Goal: Transaction & Acquisition: Book appointment/travel/reservation

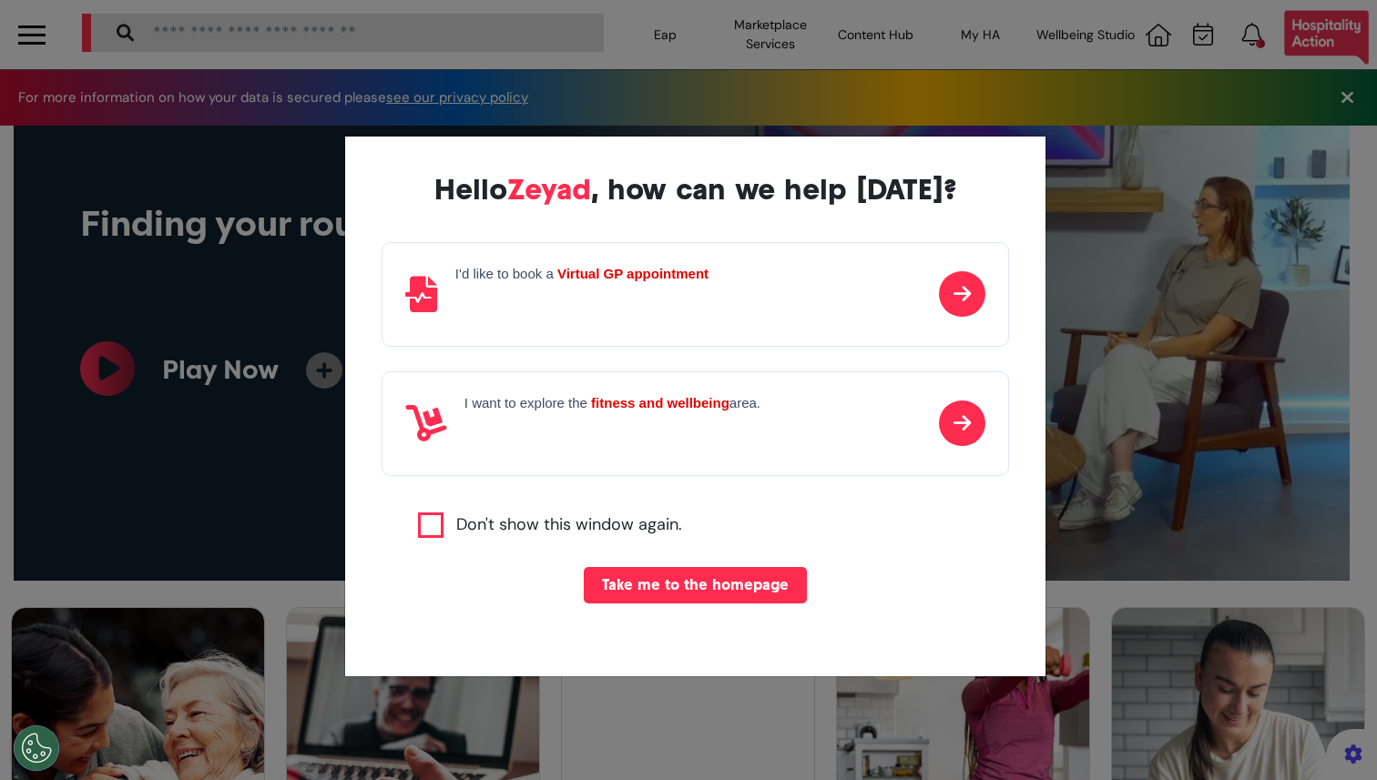
scroll to position [0, 688]
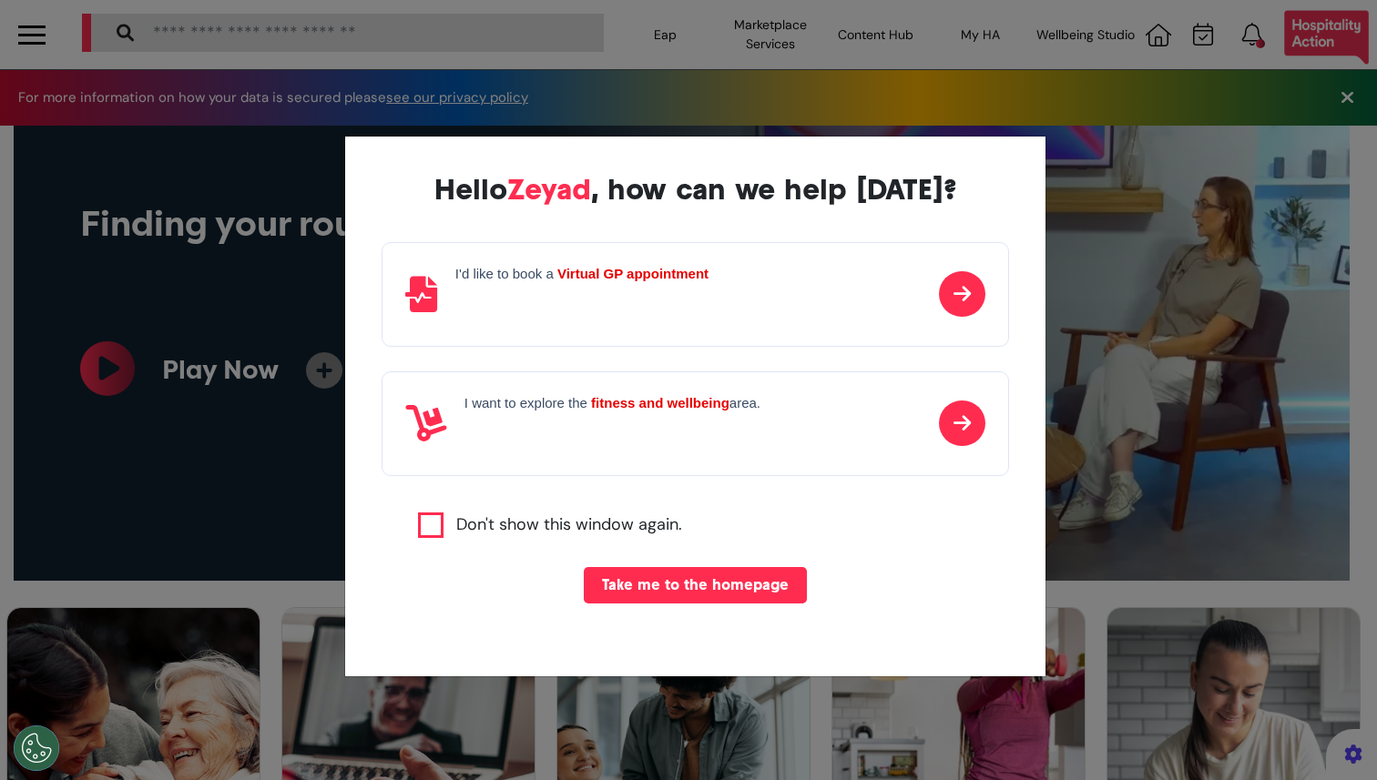
click at [296, 562] on div "Hello Zeyad , how can we help today? I'd like to book a Virtual GP appointment …" at bounding box center [688, 390] width 1377 height 780
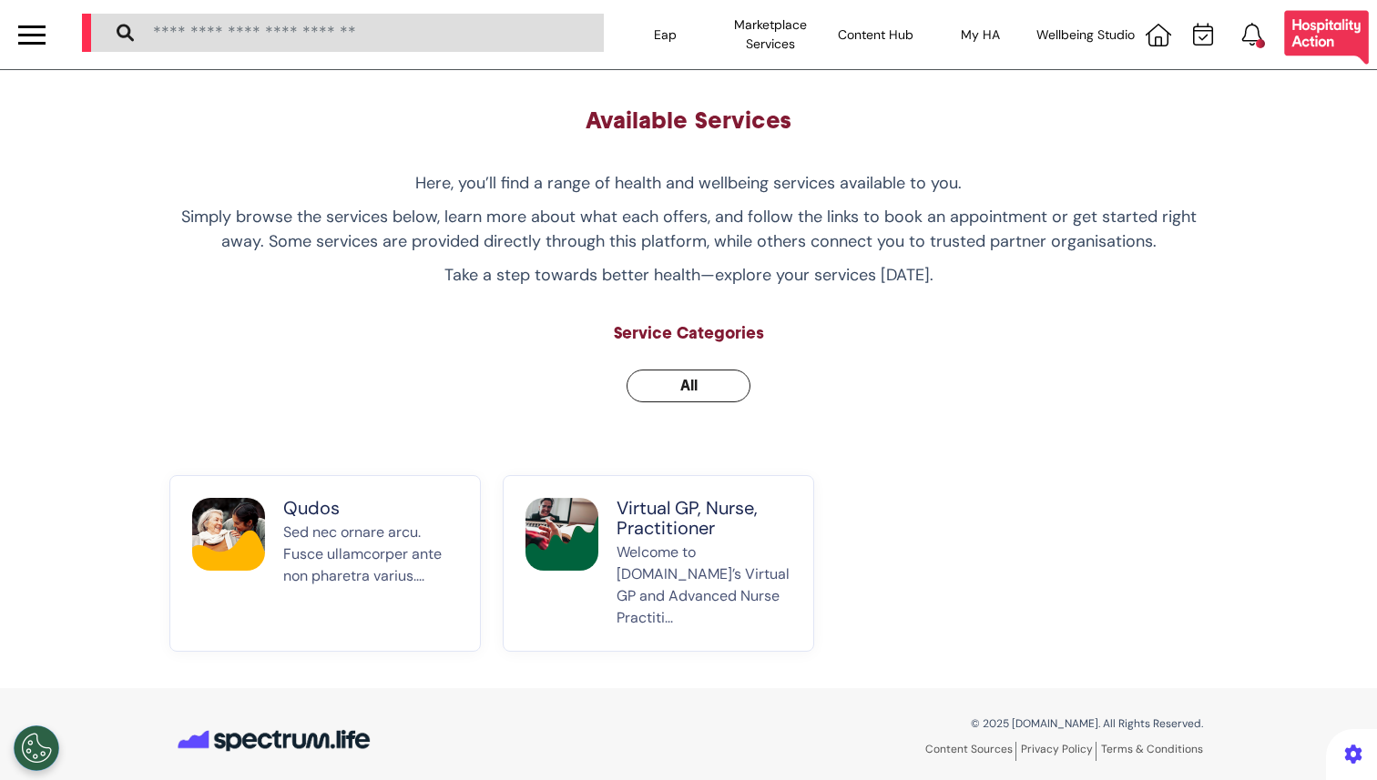
click at [659, 538] on p "Virtual GP, Nurse, Practitioner" at bounding box center [703, 518] width 175 height 40
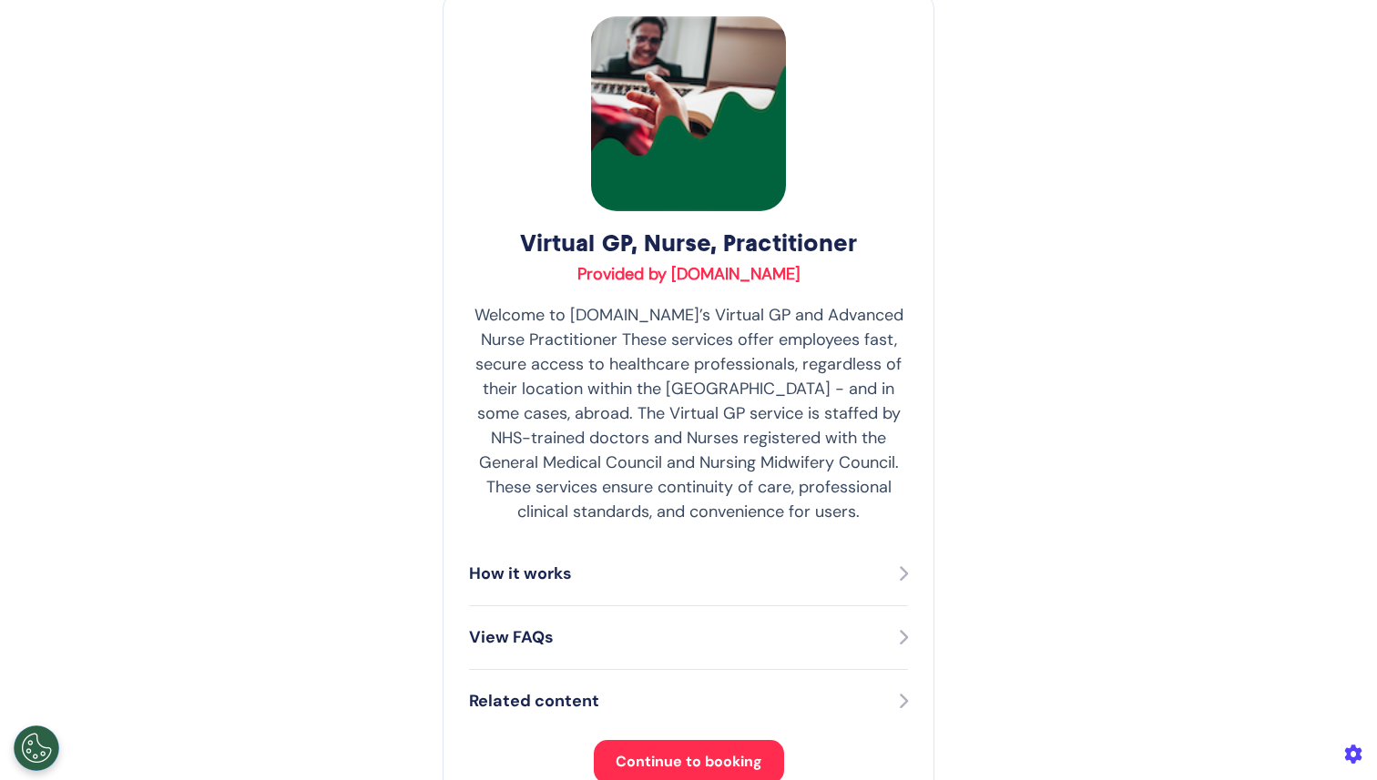
scroll to position [130, 0]
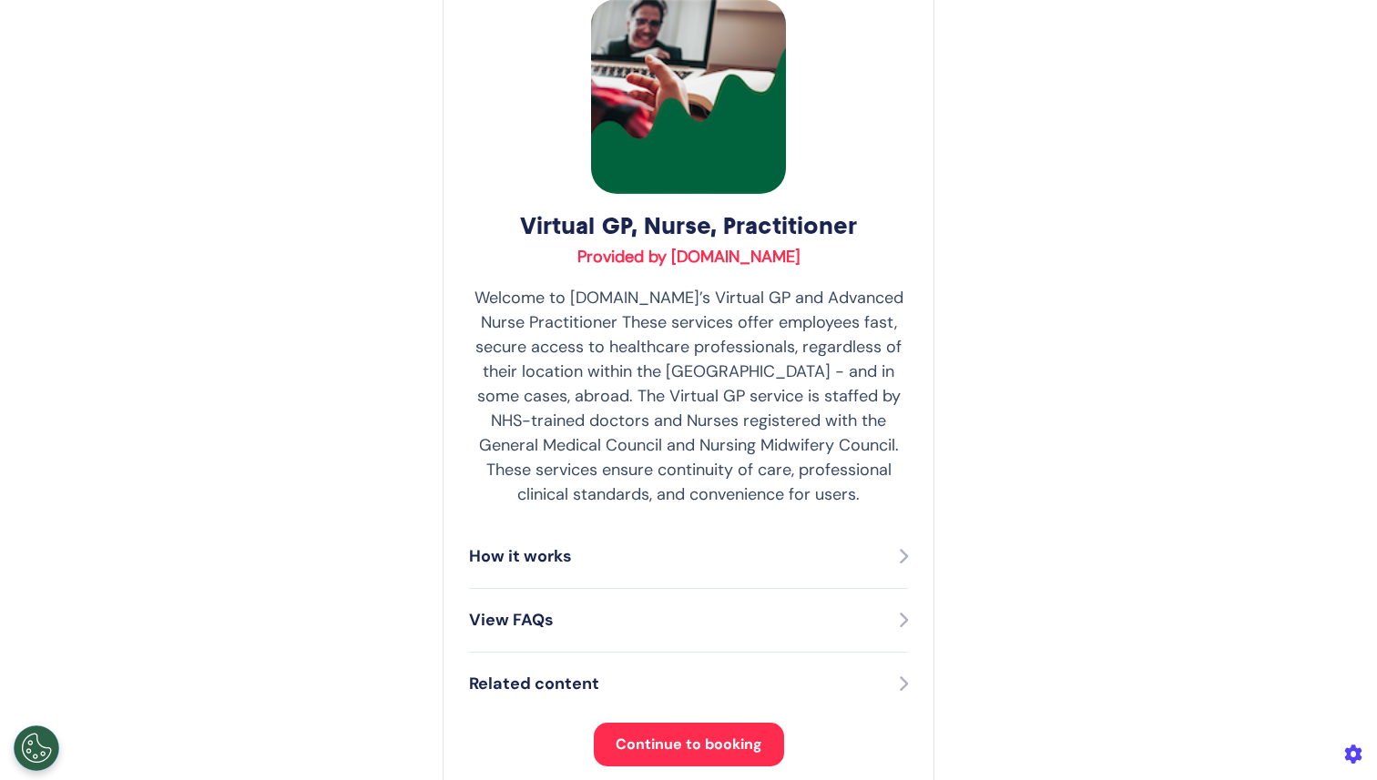
click at [657, 727] on button "Continue to booking" at bounding box center [689, 745] width 190 height 44
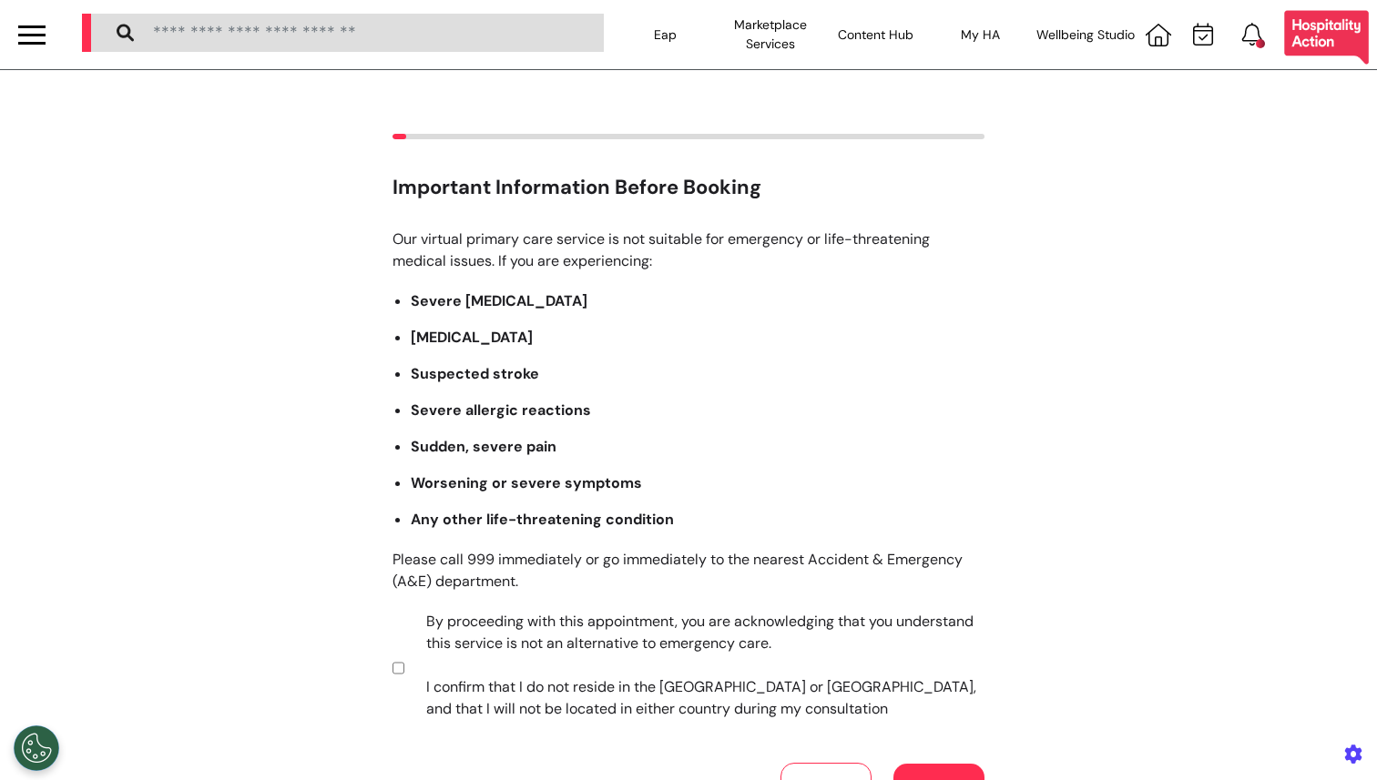
scroll to position [196, 0]
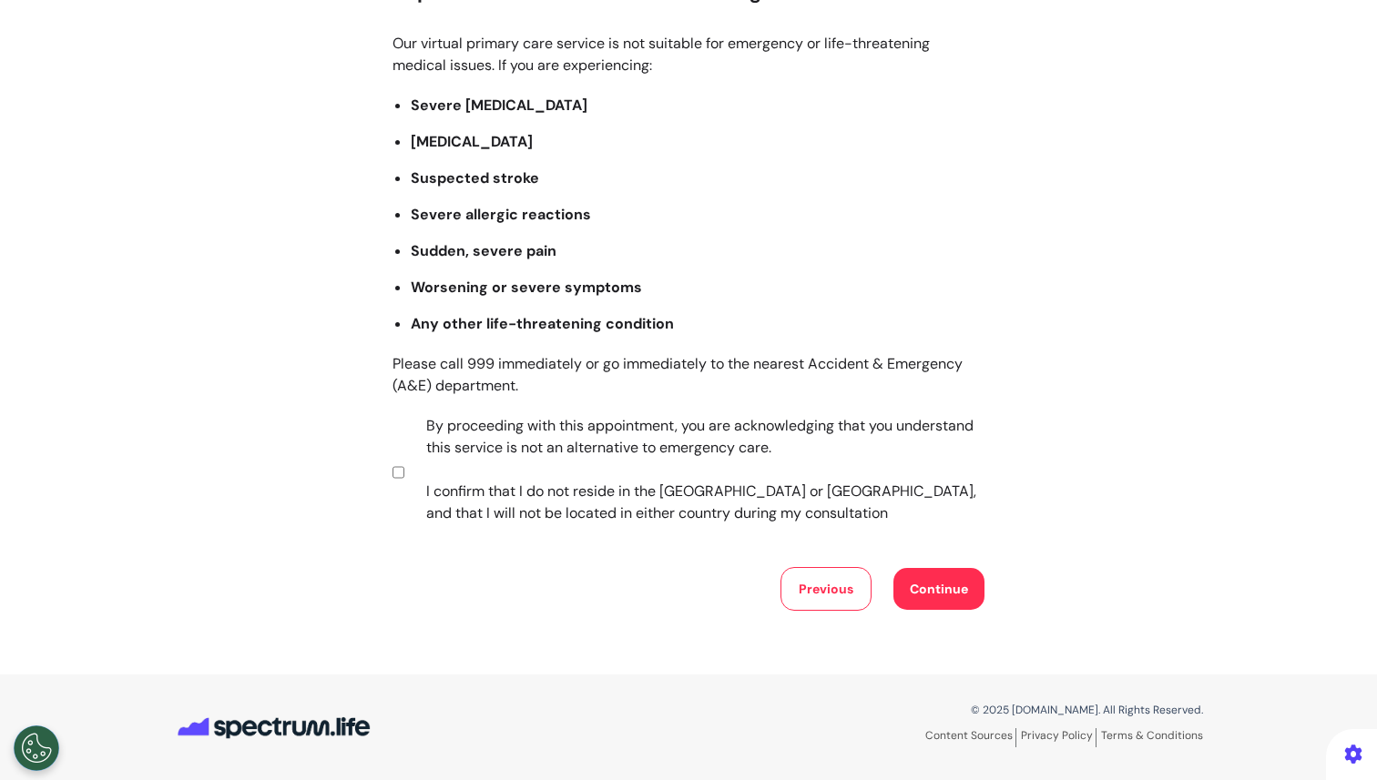
click at [912, 606] on button "Continue" at bounding box center [938, 589] width 91 height 42
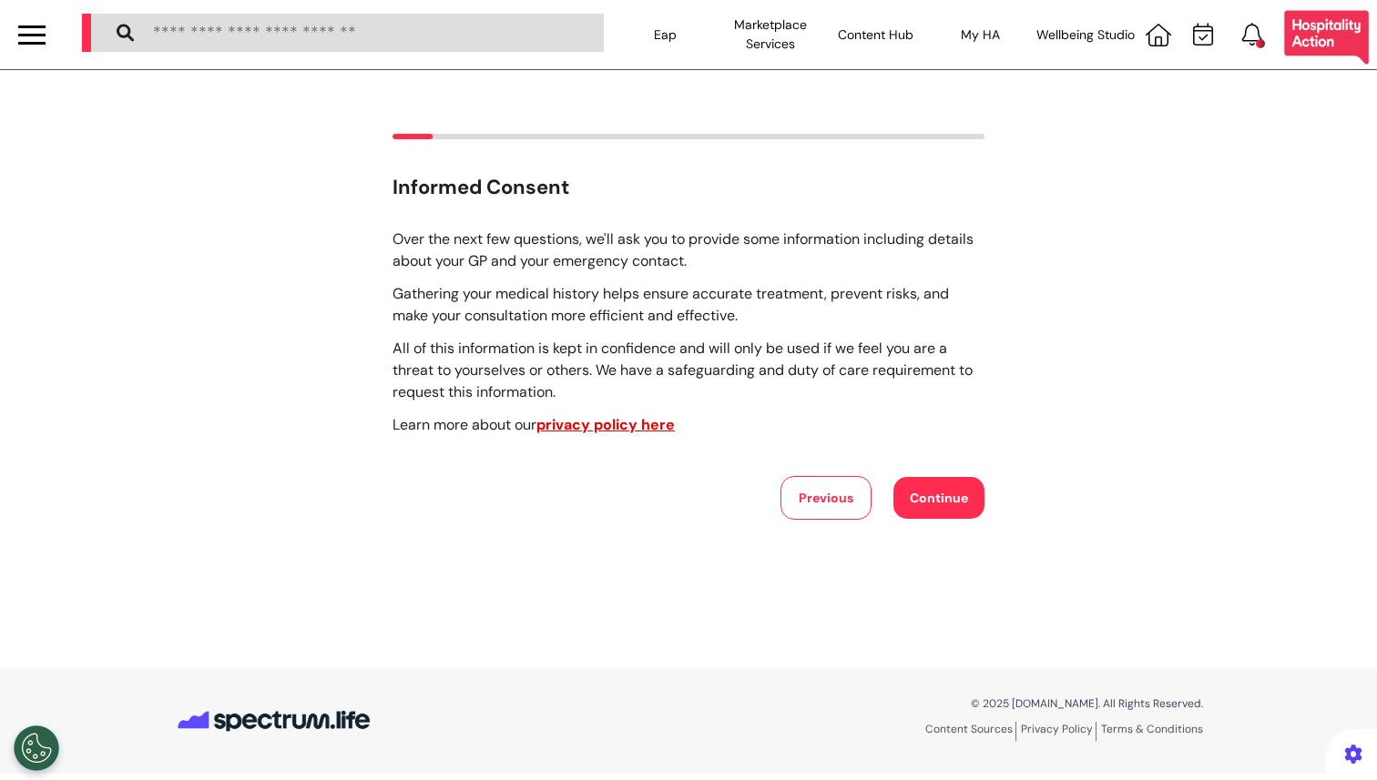
click at [902, 501] on button "Continue" at bounding box center [938, 498] width 91 height 42
select select "****"
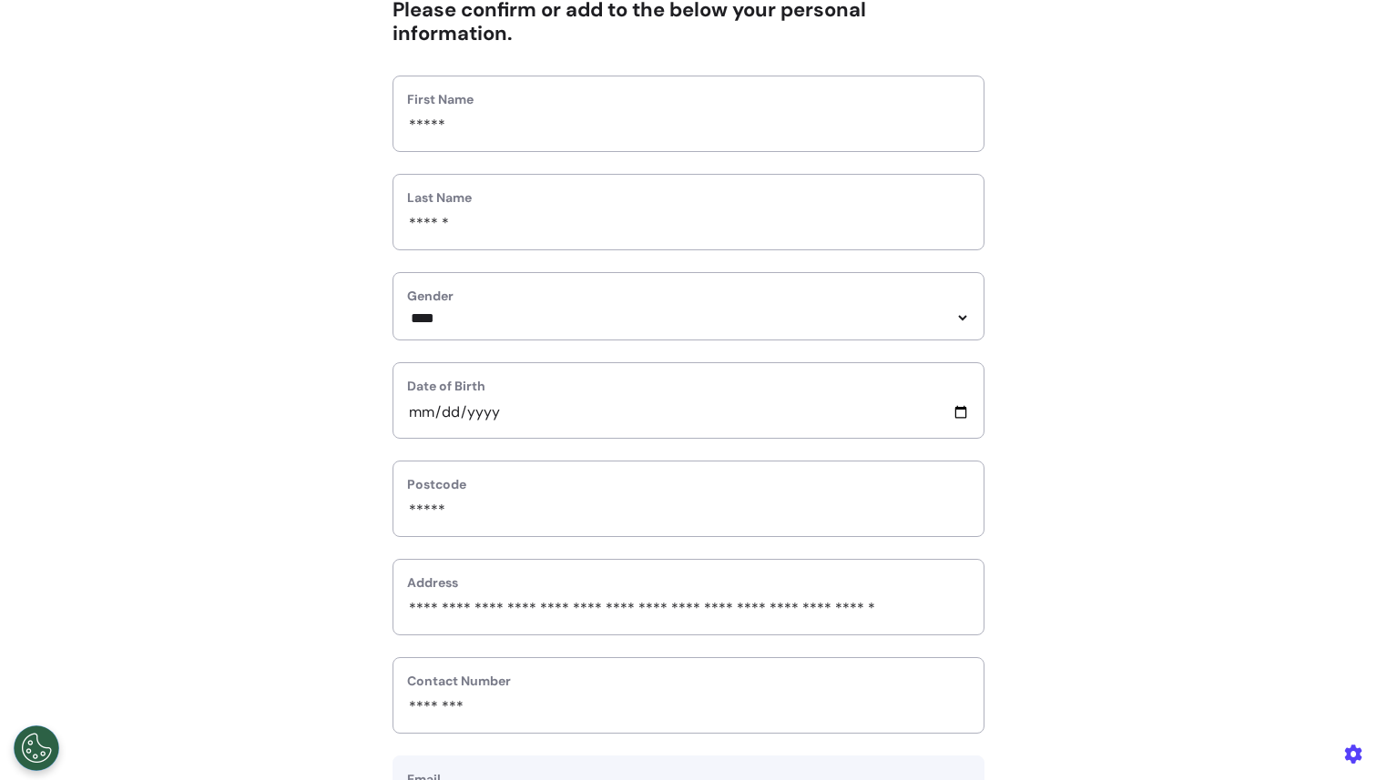
scroll to position [743, 0]
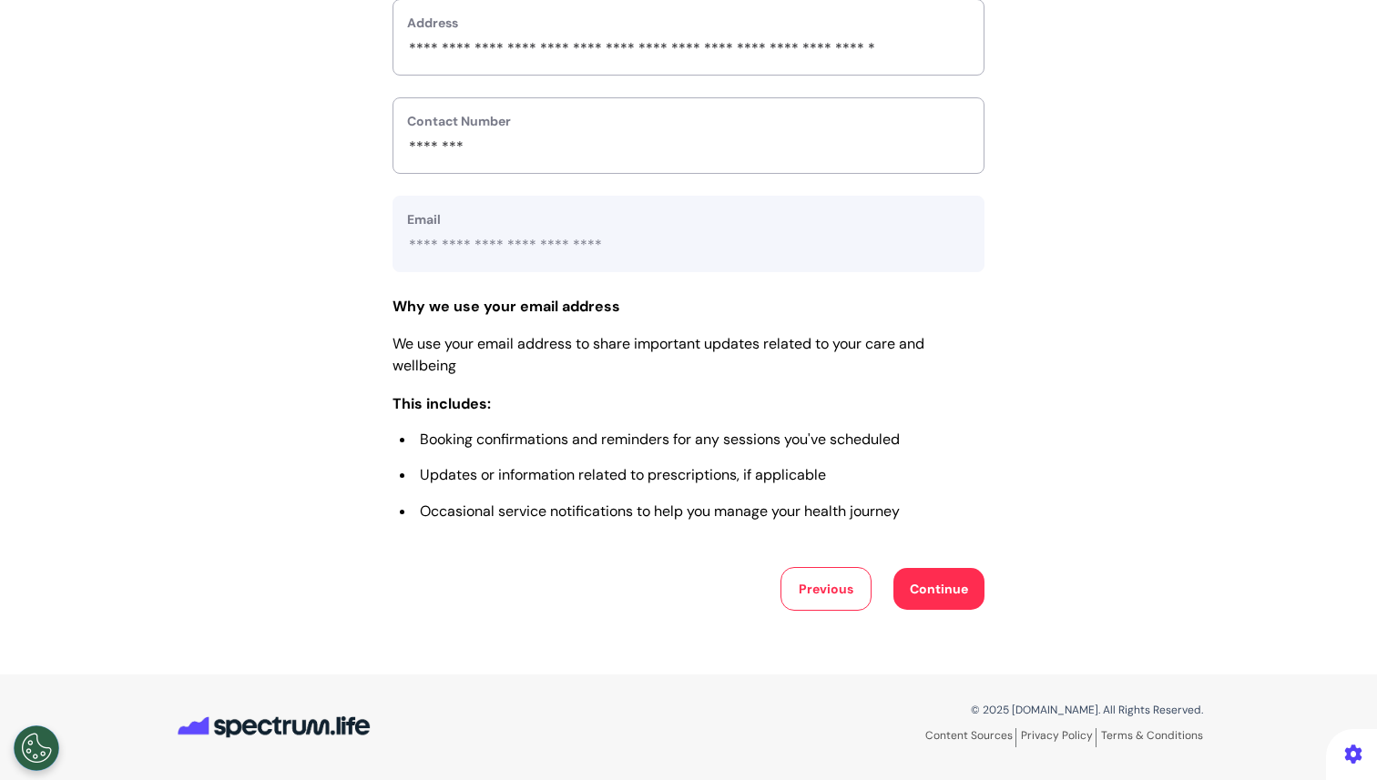
click at [928, 582] on button "Continue" at bounding box center [938, 589] width 91 height 42
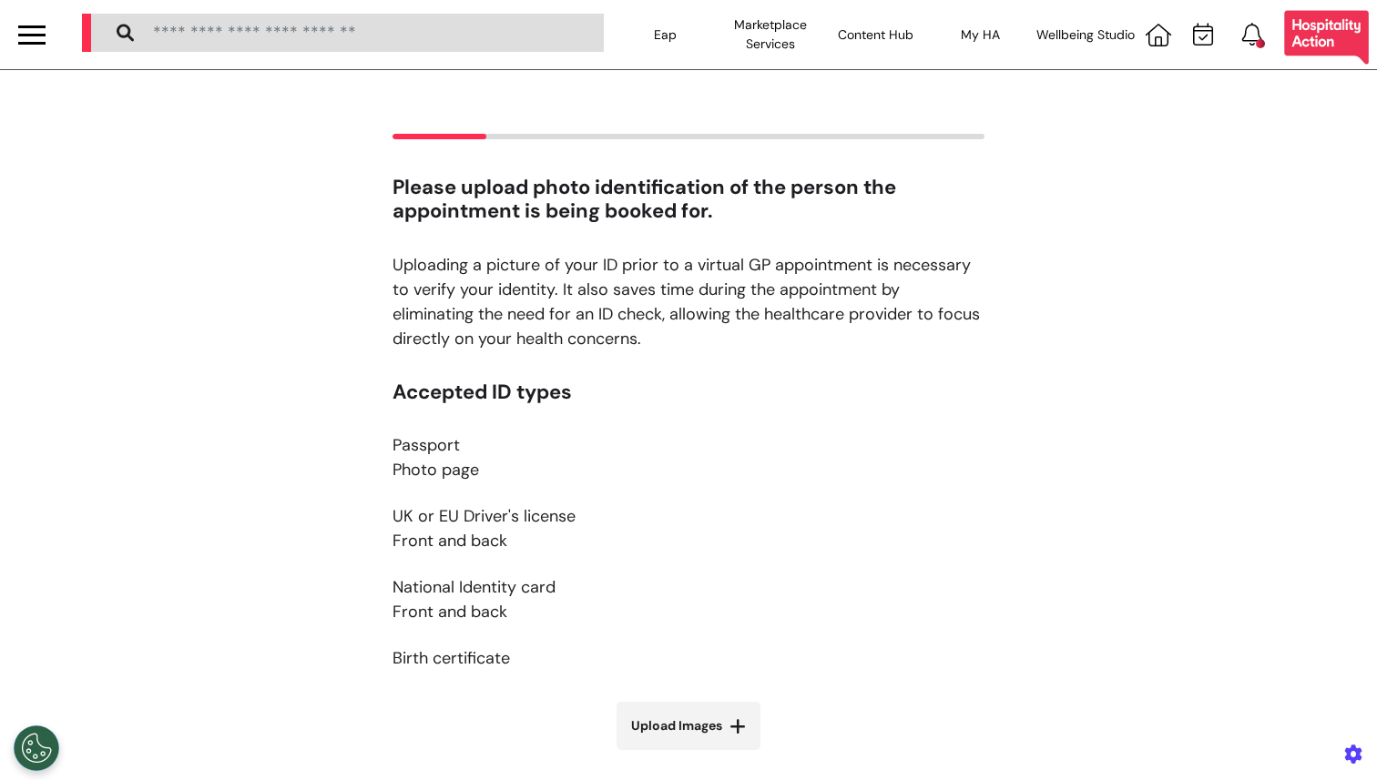
scroll to position [236, 0]
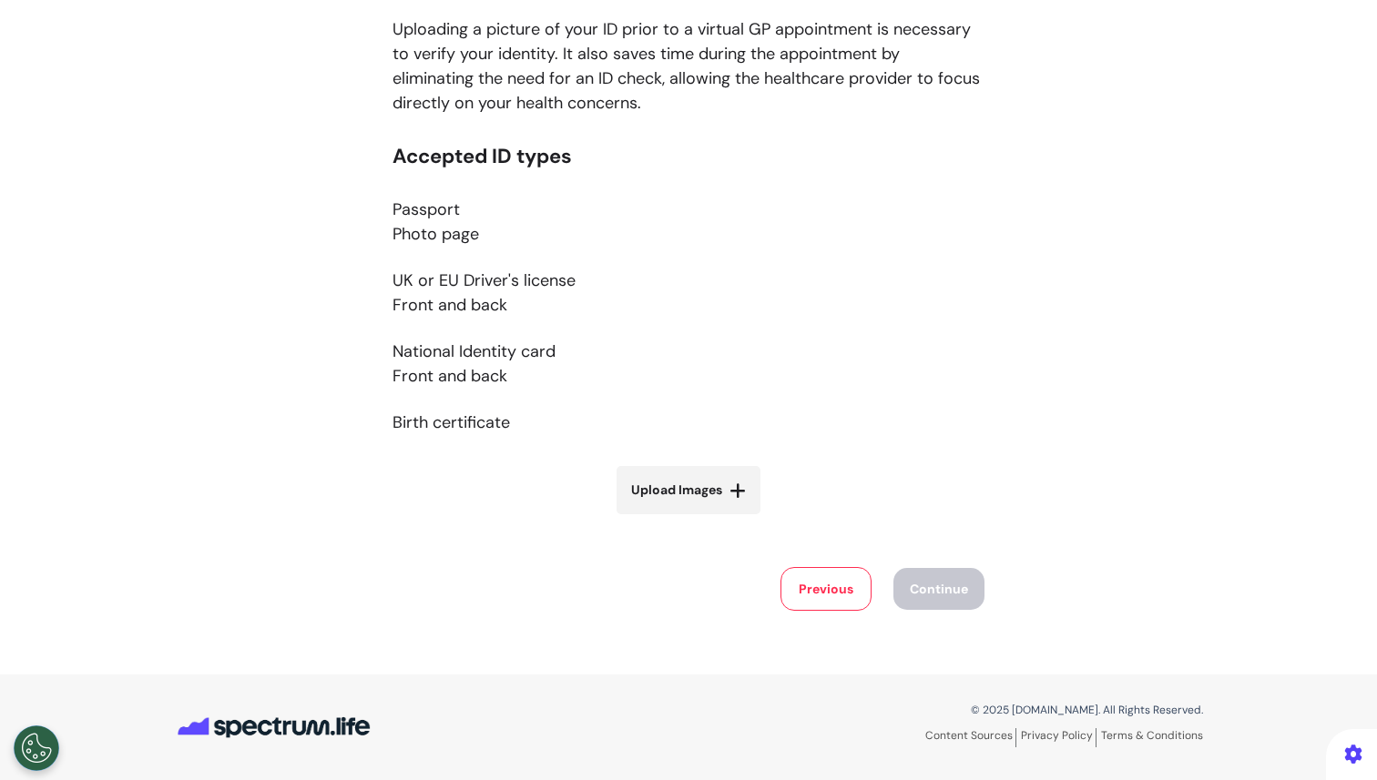
click at [708, 495] on span "Upload Images" at bounding box center [676, 490] width 91 height 19
click at [708, 519] on input "Upload Images" at bounding box center [688, 528] width 217 height 19
type input "**********"
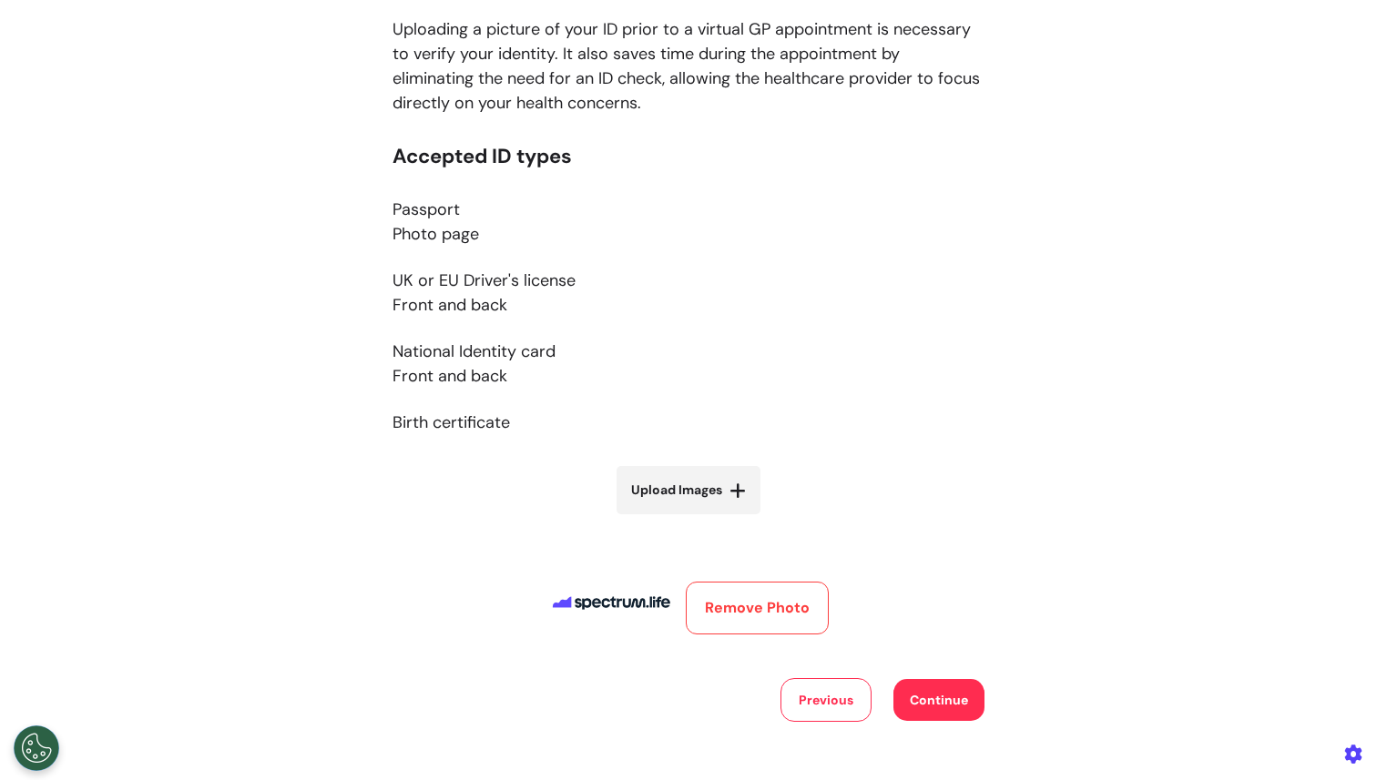
click at [906, 701] on button "Continue" at bounding box center [938, 700] width 91 height 42
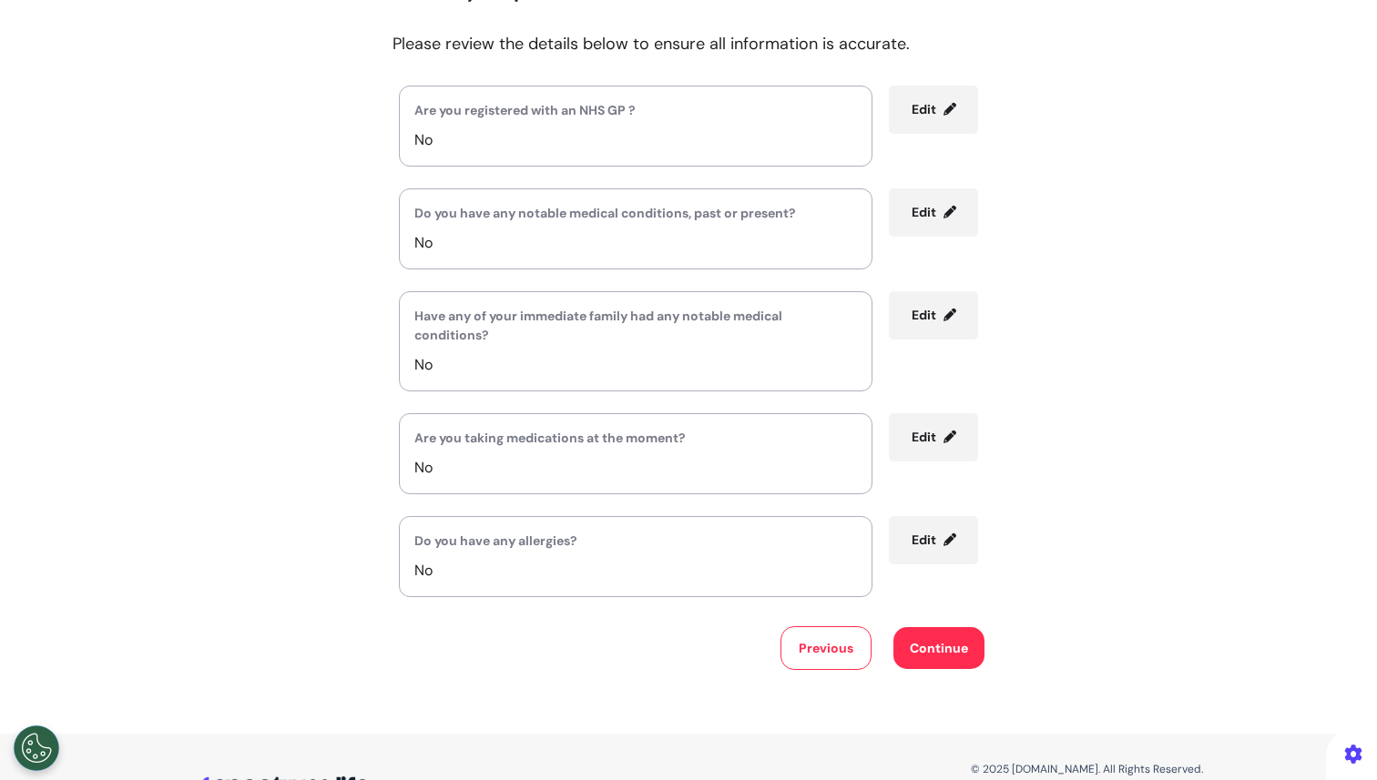
scroll to position [256, 0]
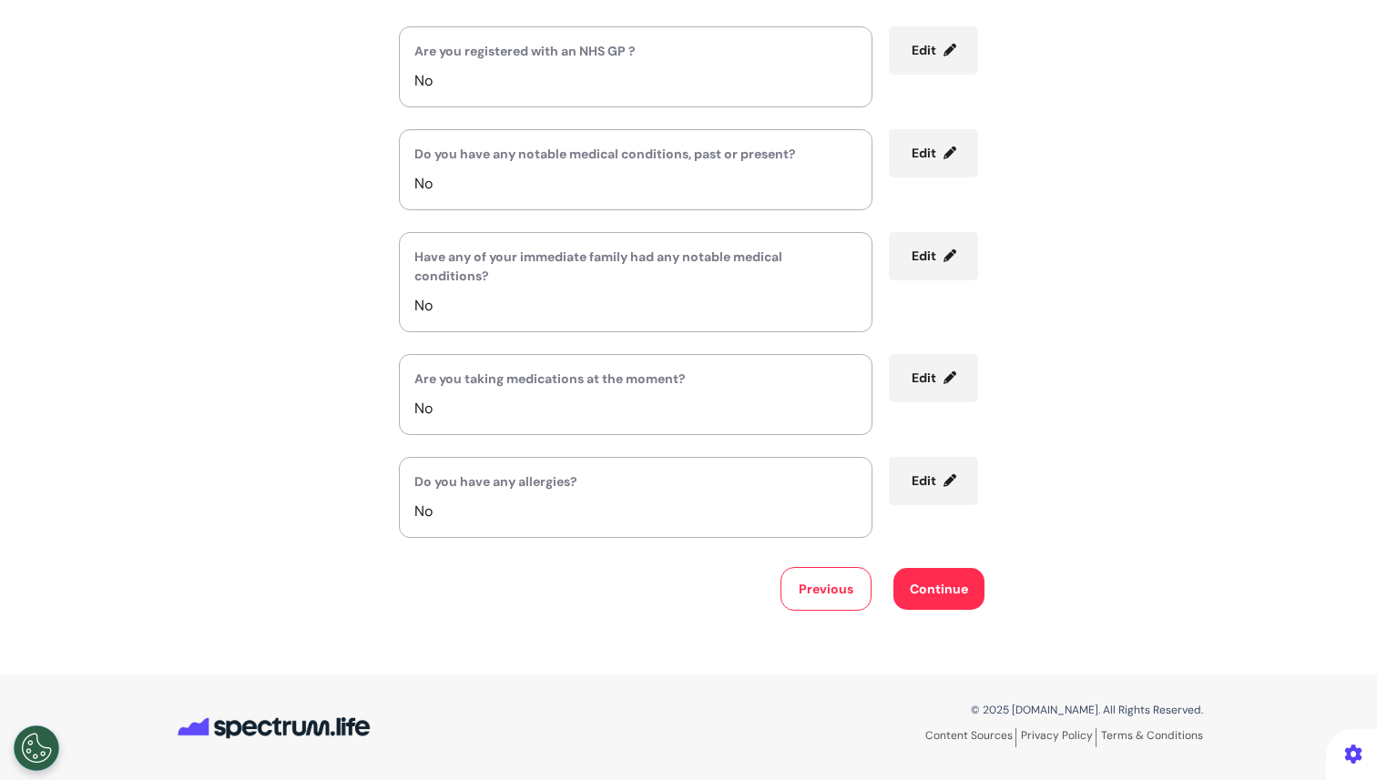
click at [912, 486] on span "Edit" at bounding box center [924, 481] width 25 height 16
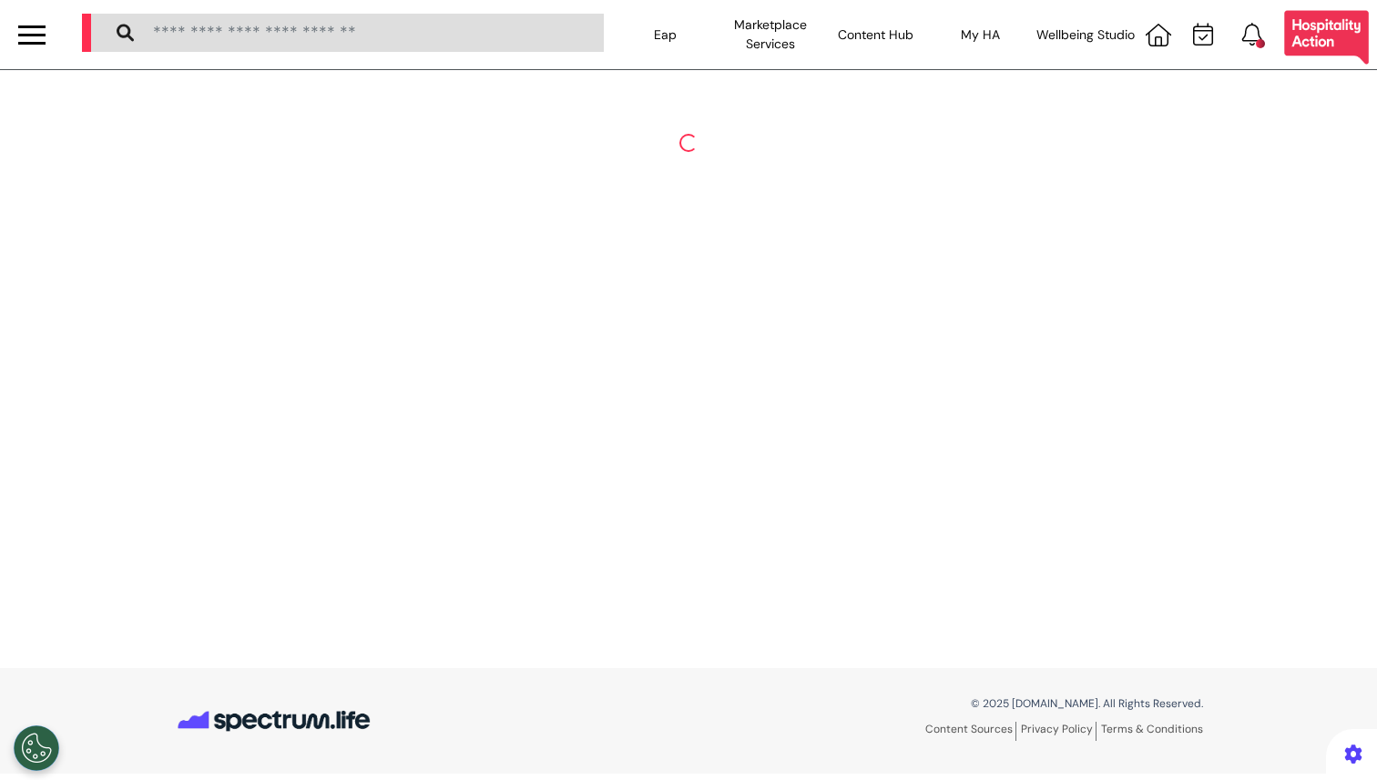
scroll to position [0, 0]
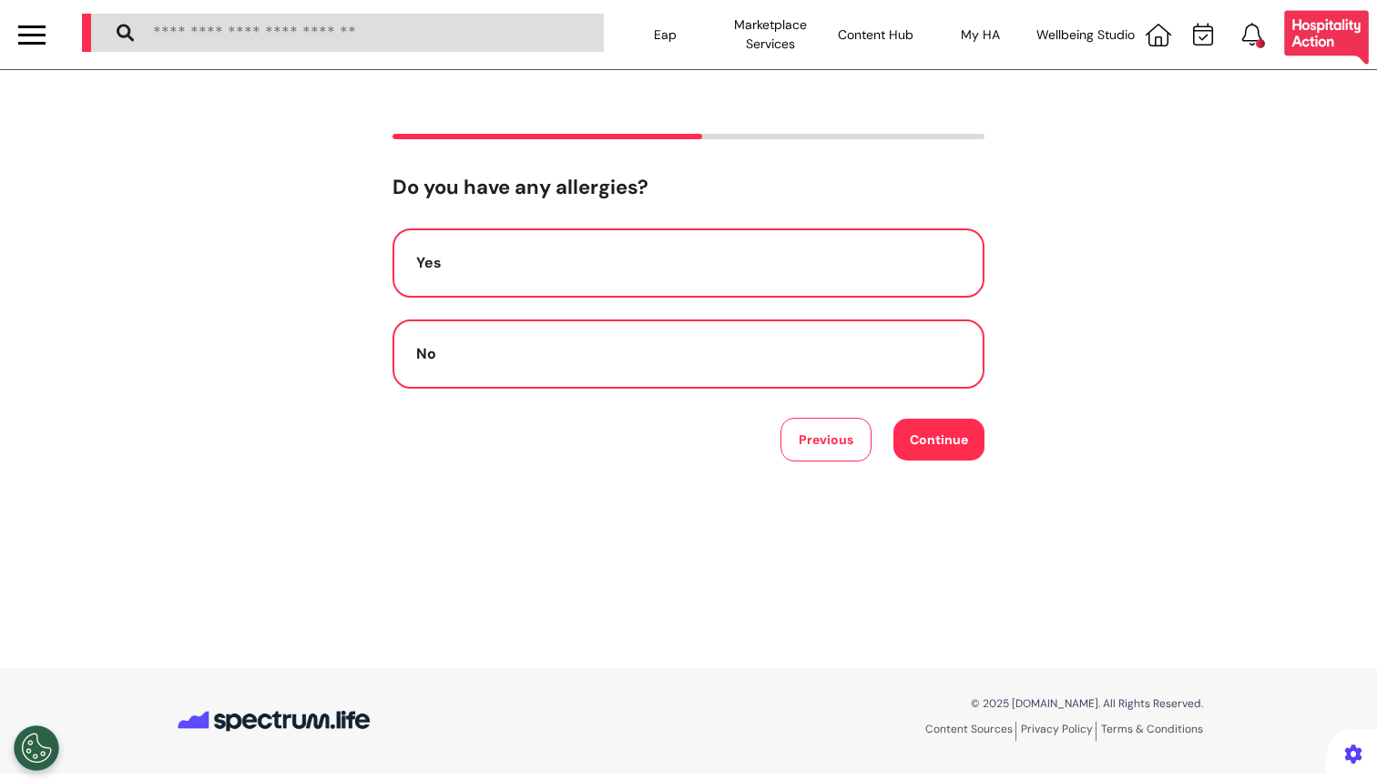
click at [488, 264] on div "Yes" at bounding box center [688, 263] width 545 height 22
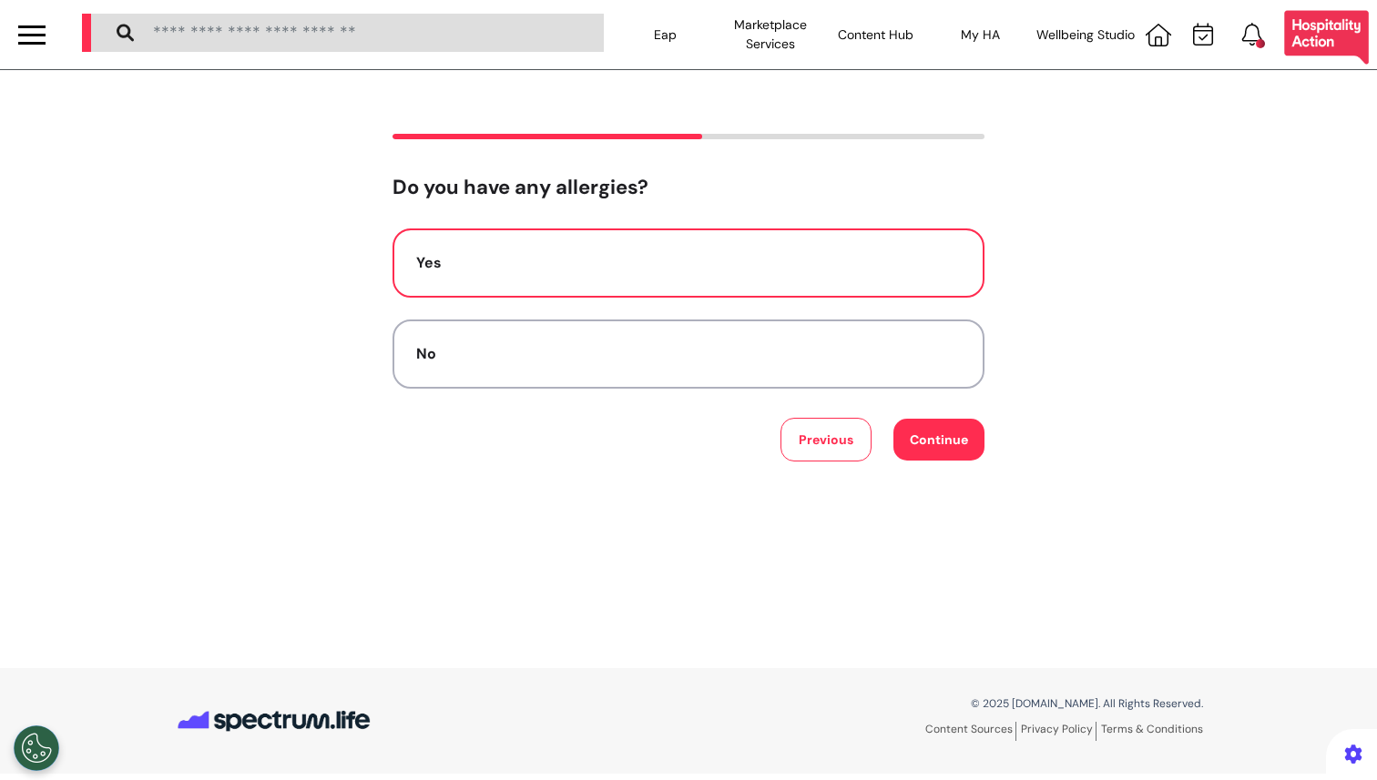
click at [657, 278] on button "Yes" at bounding box center [688, 263] width 592 height 69
click at [652, 207] on div "Do you have any [MEDICAL_DATA]? Yes No Previous Continue" at bounding box center [688, 319] width 592 height 286
click at [453, 269] on div "Yes" at bounding box center [688, 263] width 545 height 22
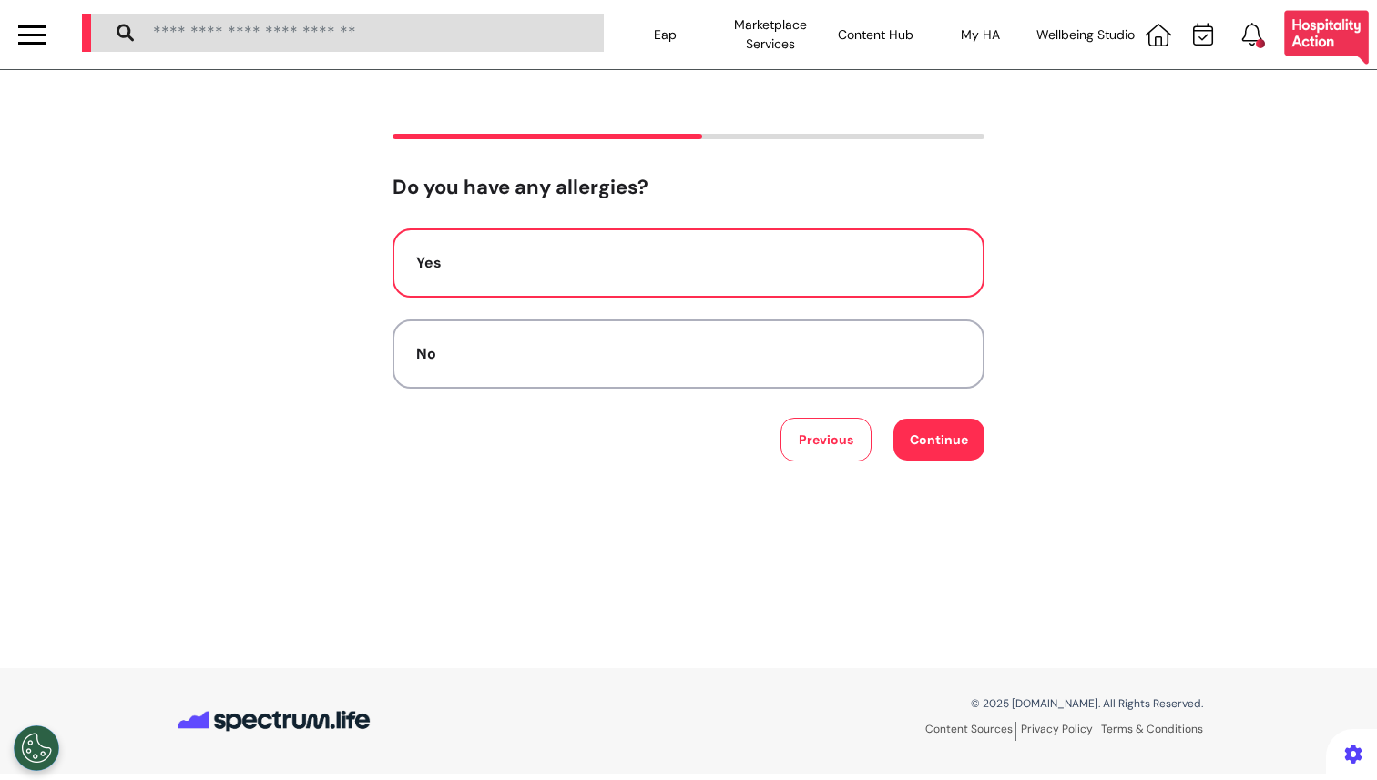
click at [453, 269] on div "Yes" at bounding box center [688, 263] width 545 height 22
click at [935, 449] on button "Continue" at bounding box center [938, 440] width 91 height 42
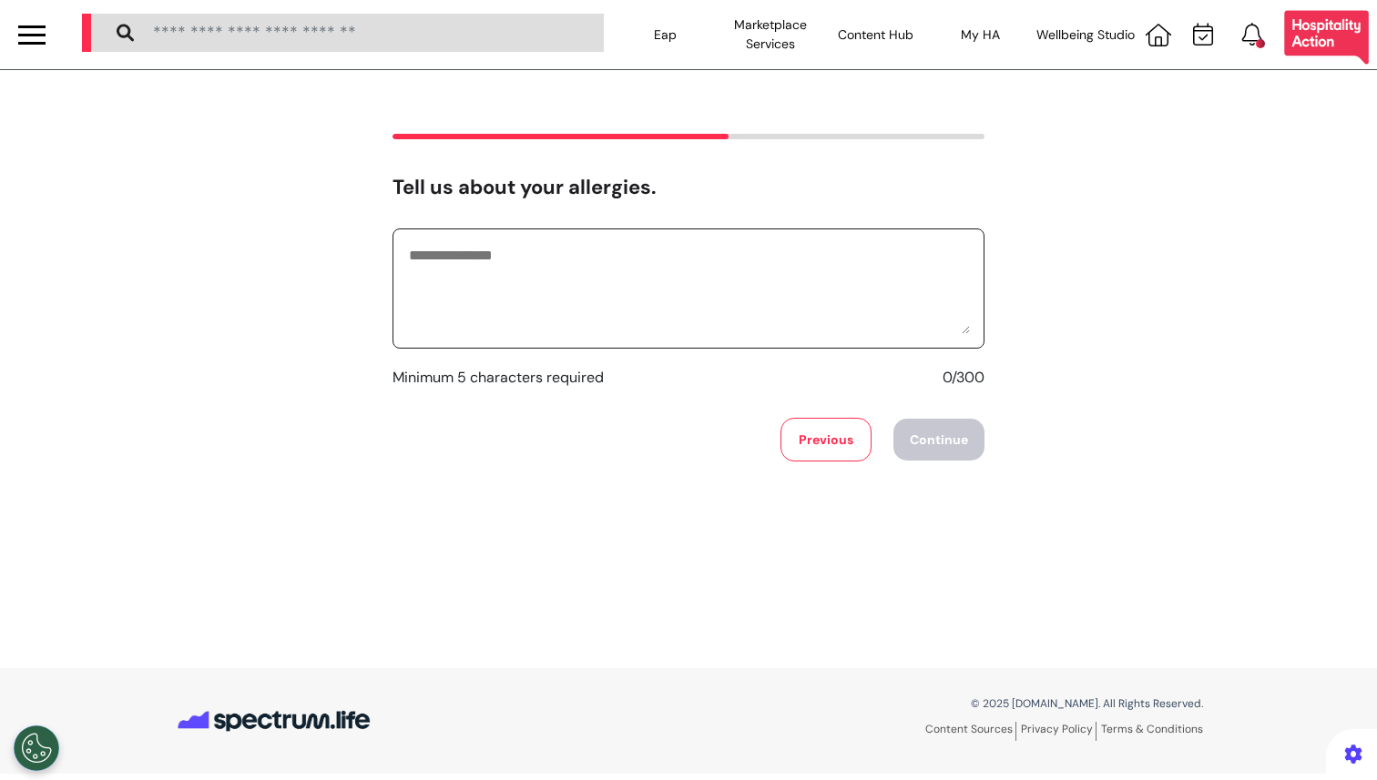
click at [667, 305] on textarea at bounding box center [688, 288] width 563 height 91
type textarea "*******"
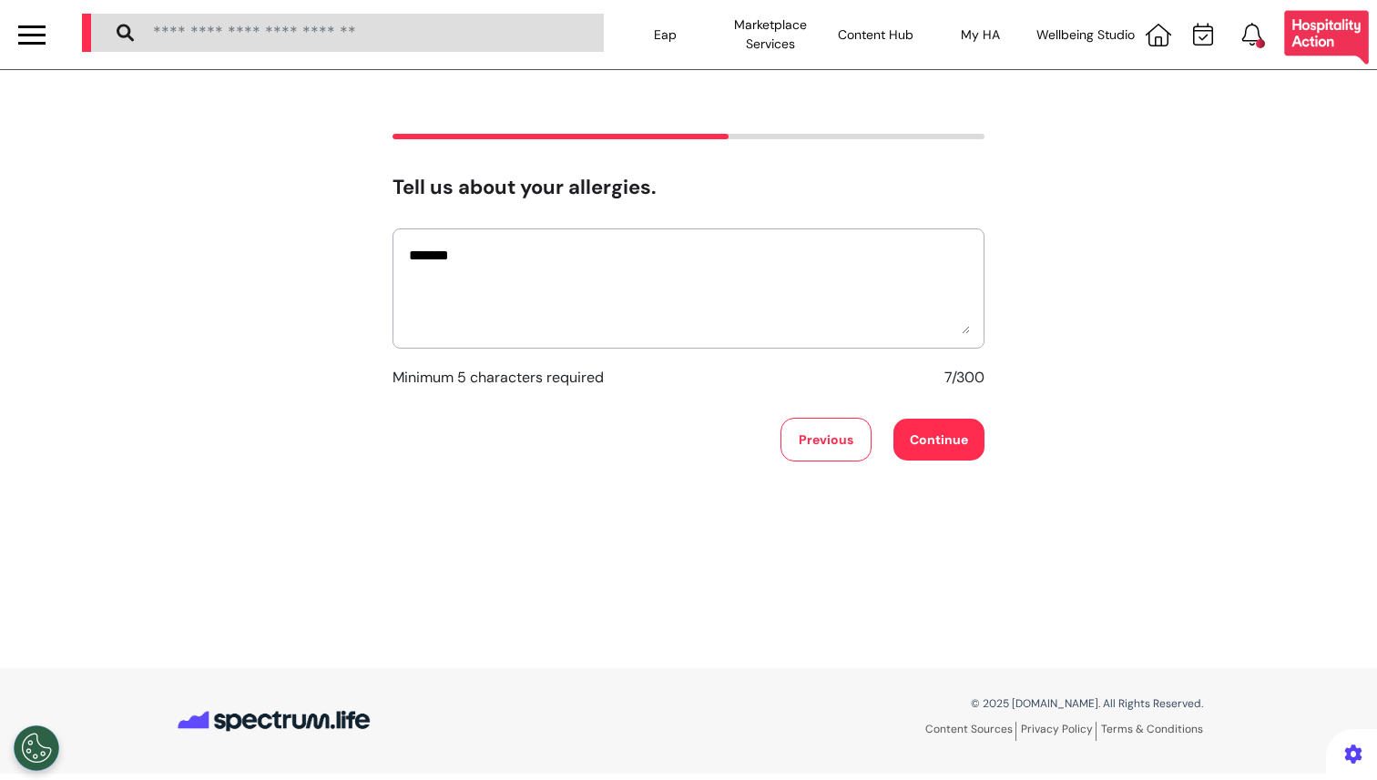
click at [923, 442] on button "Continue" at bounding box center [938, 440] width 91 height 42
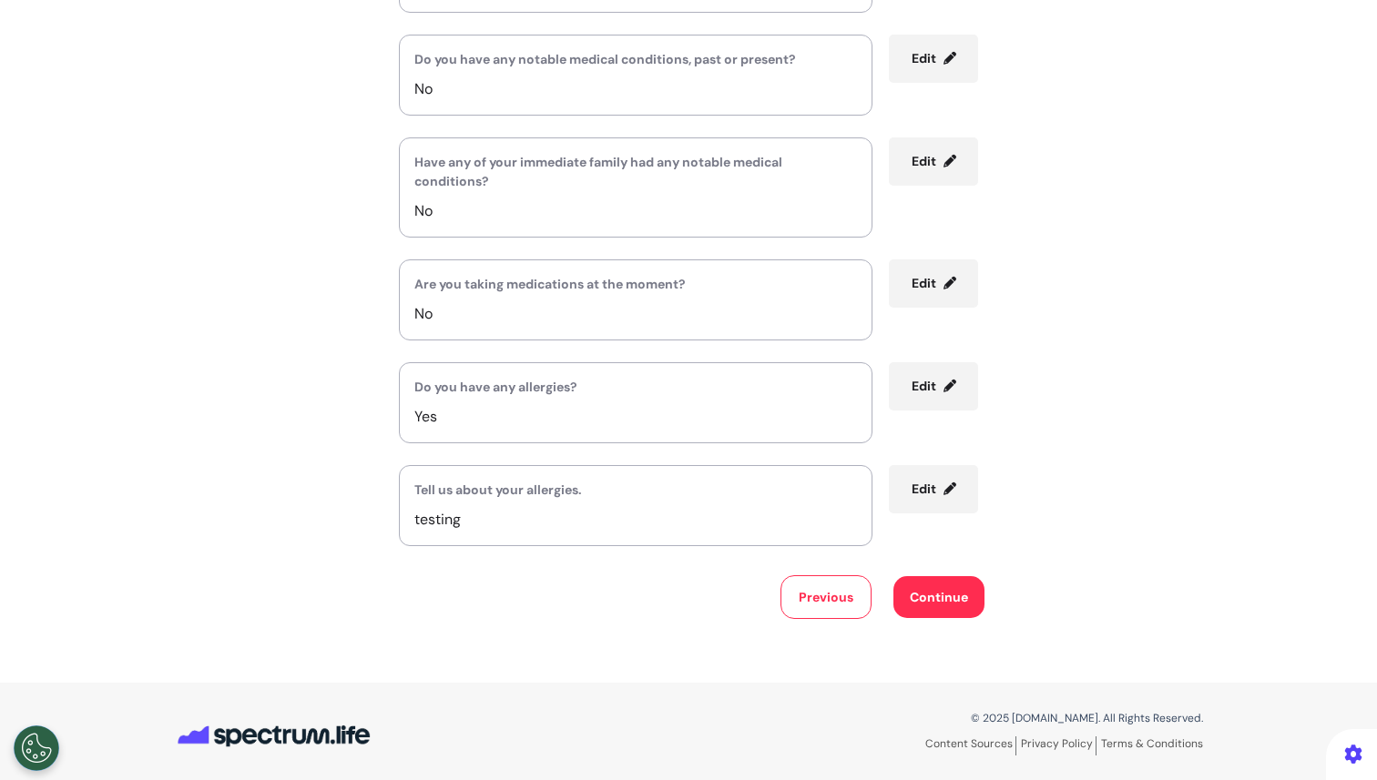
scroll to position [359, 0]
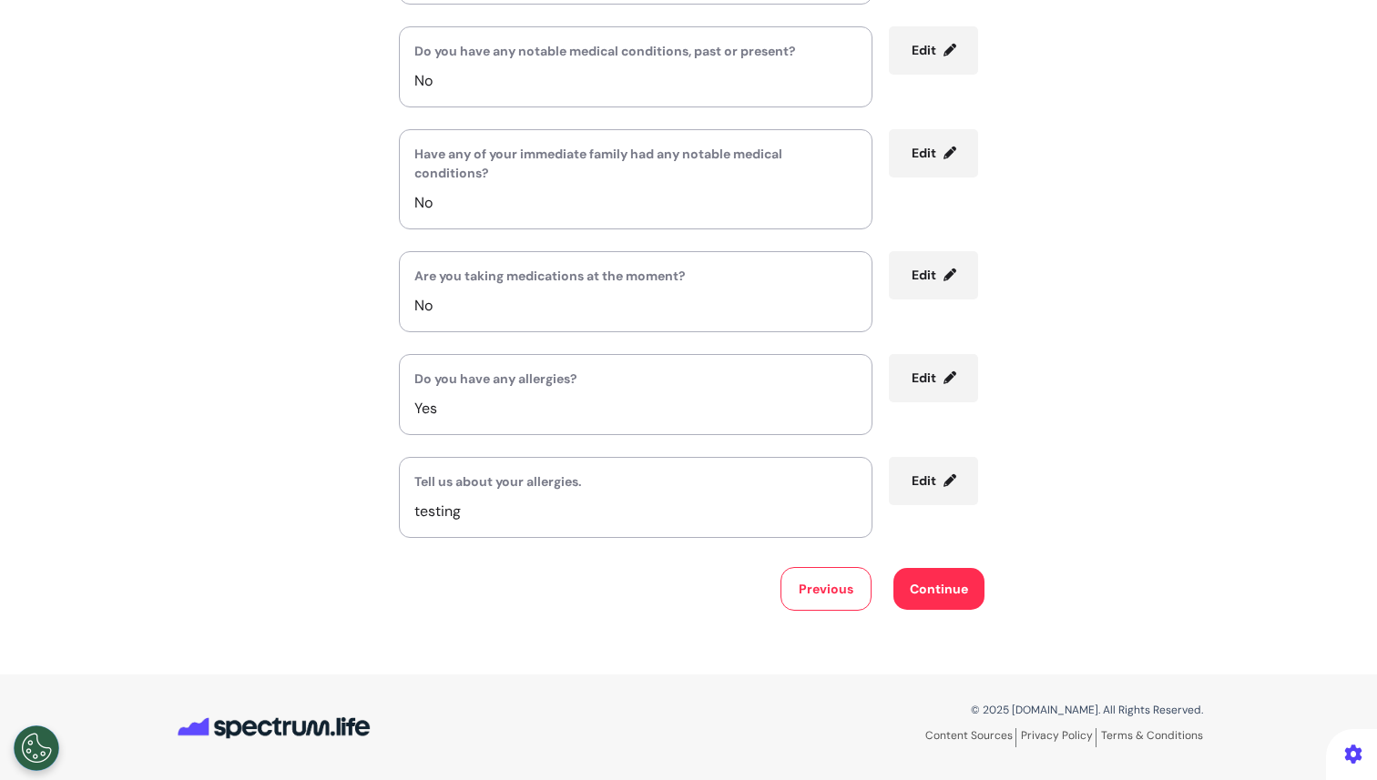
click at [912, 484] on span "Edit" at bounding box center [924, 481] width 25 height 16
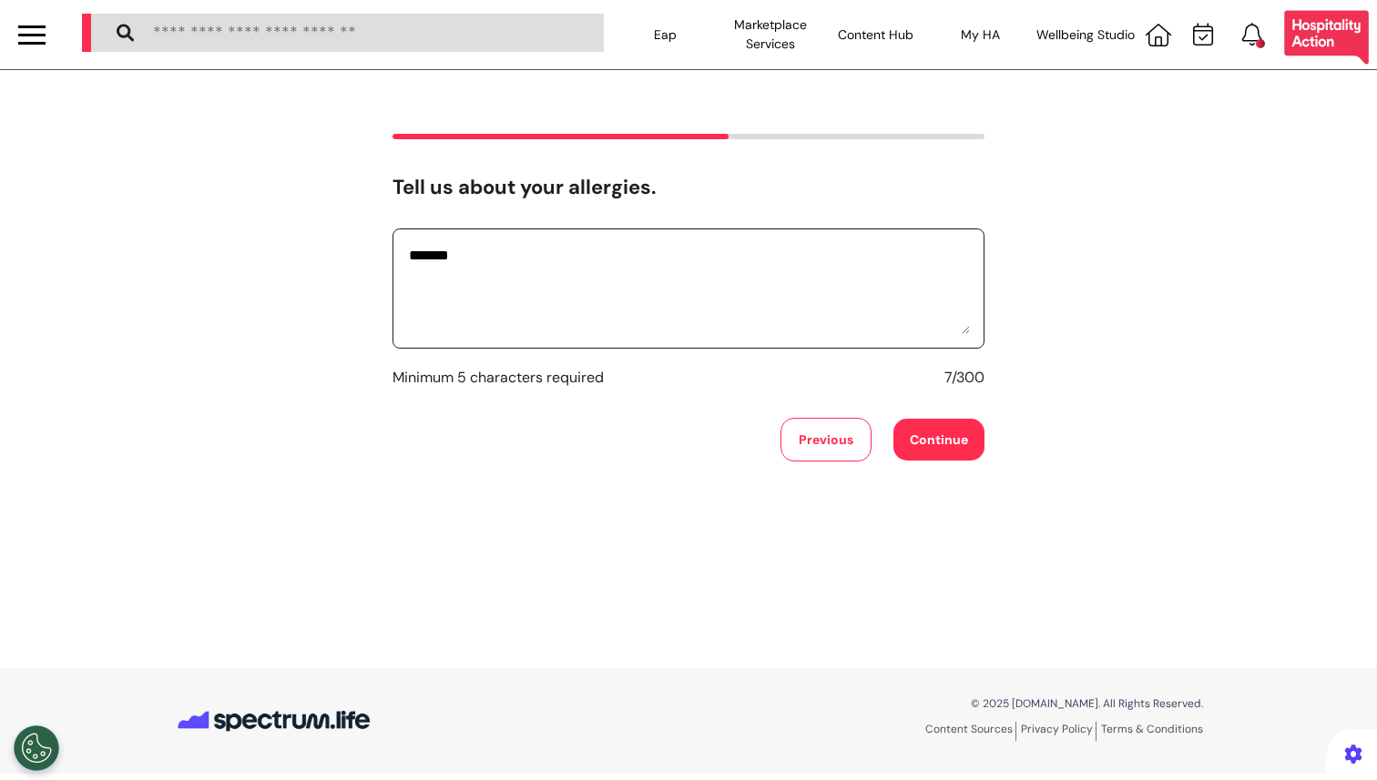
click at [505, 263] on textarea "*******" at bounding box center [688, 288] width 563 height 91
type textarea "**********"
click at [920, 439] on button "Continue" at bounding box center [938, 440] width 91 height 42
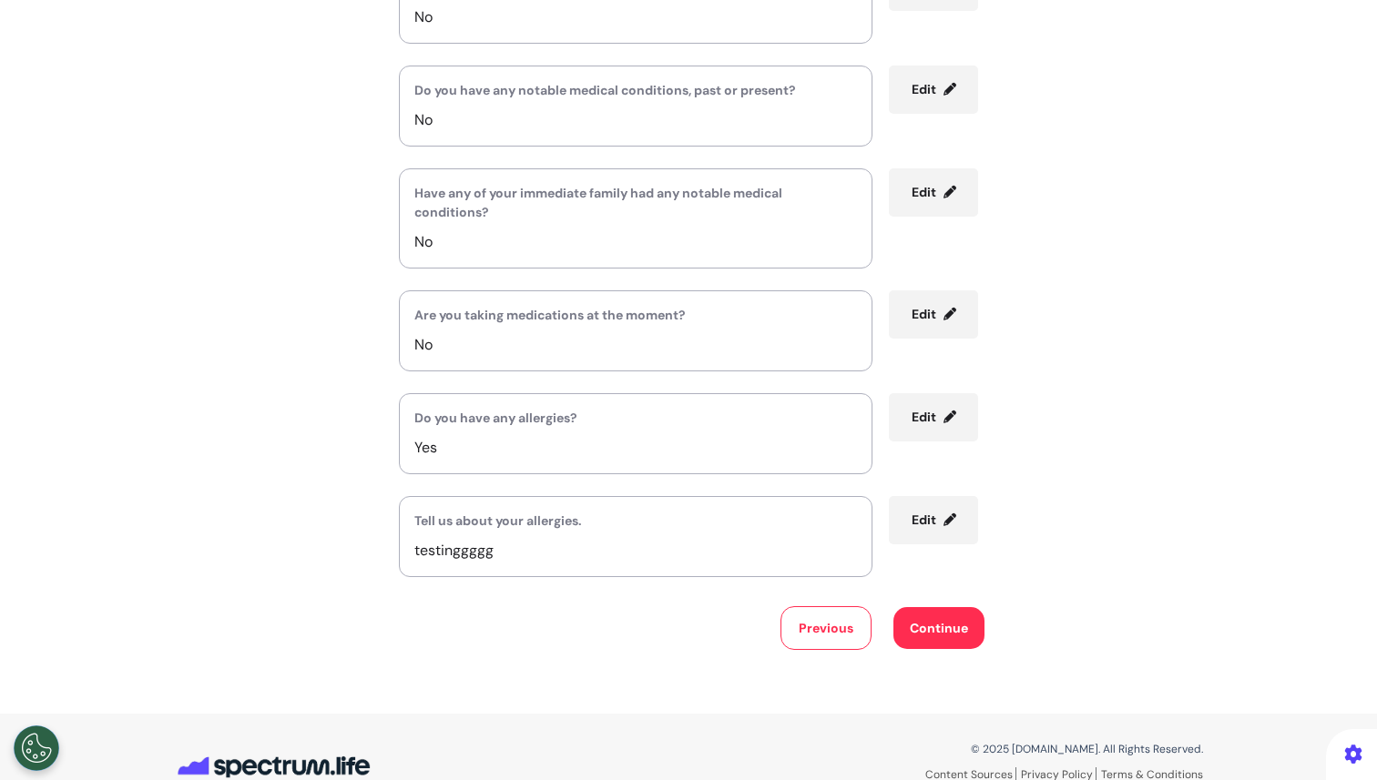
scroll to position [359, 0]
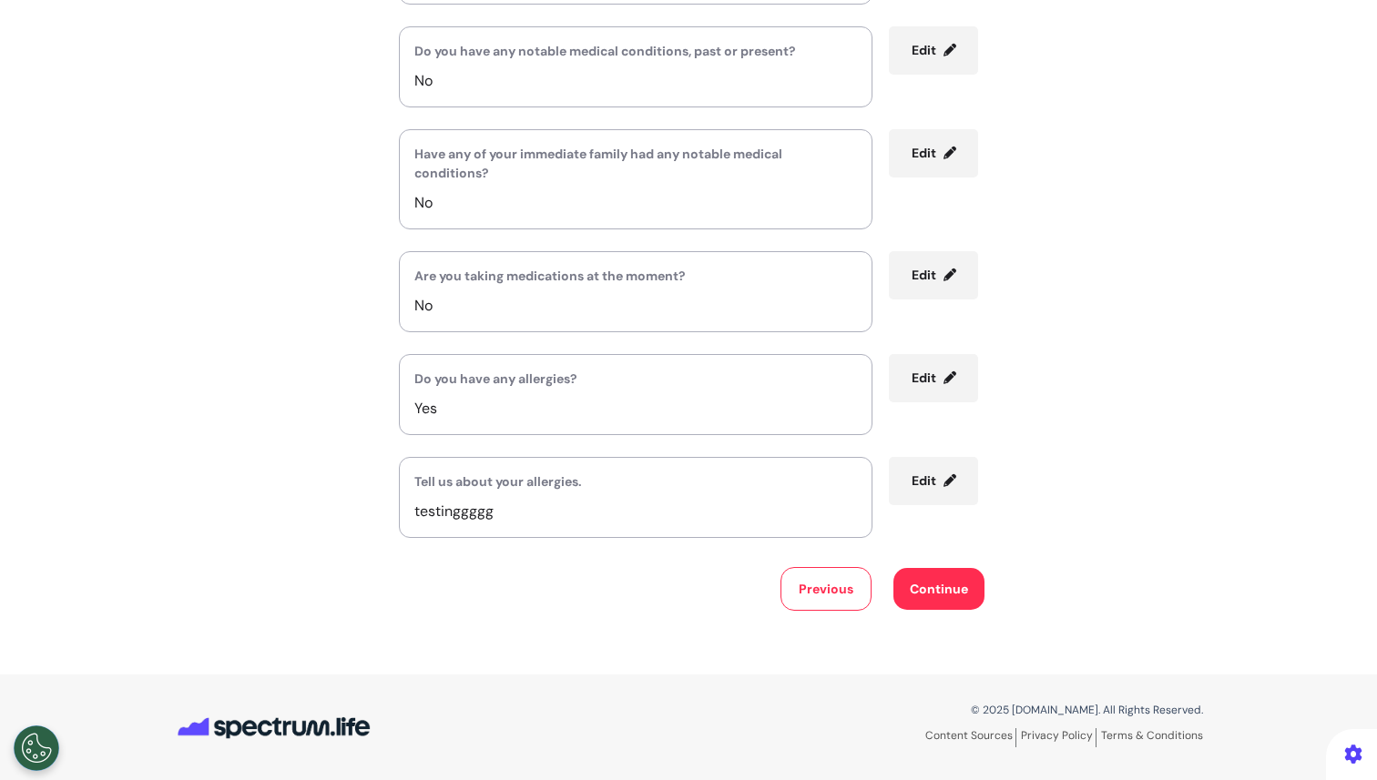
click at [924, 283] on button "Edit" at bounding box center [933, 275] width 89 height 48
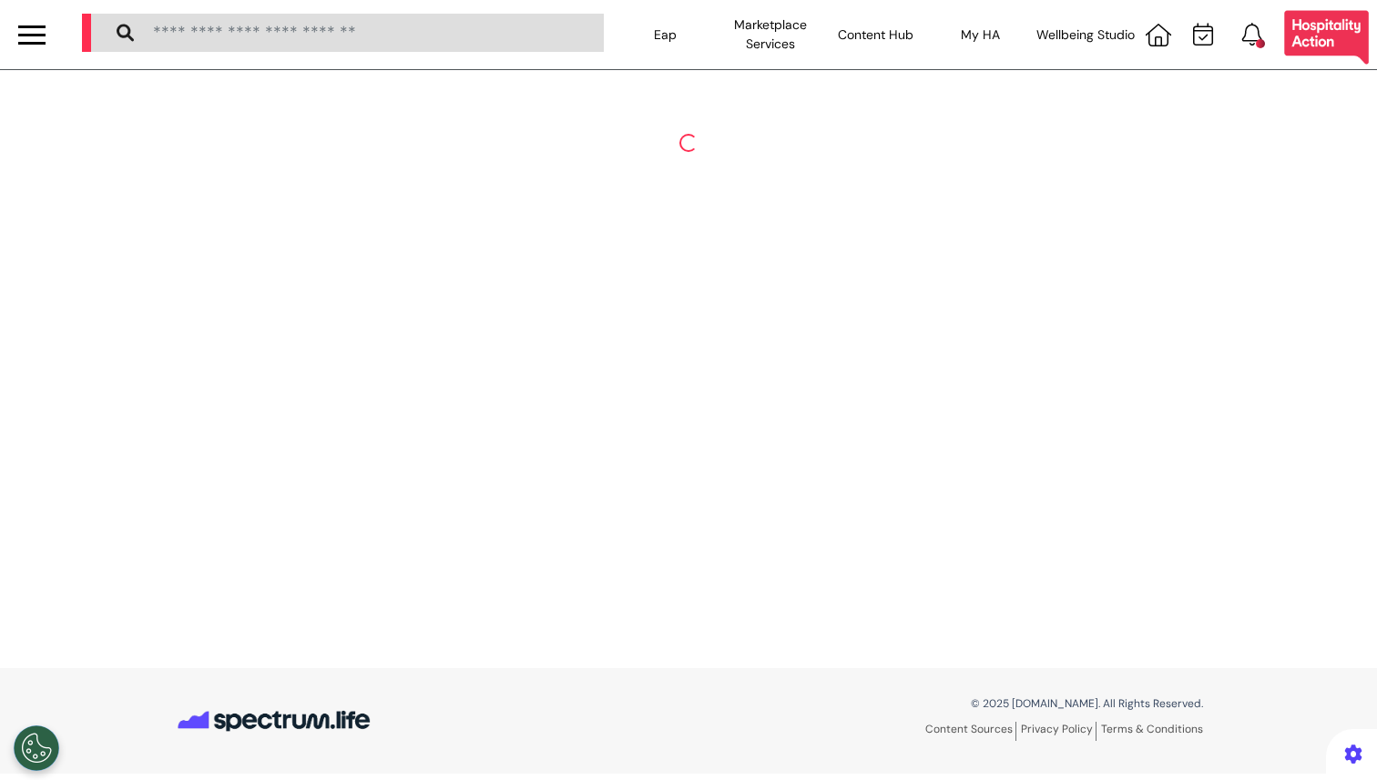
scroll to position [0, 0]
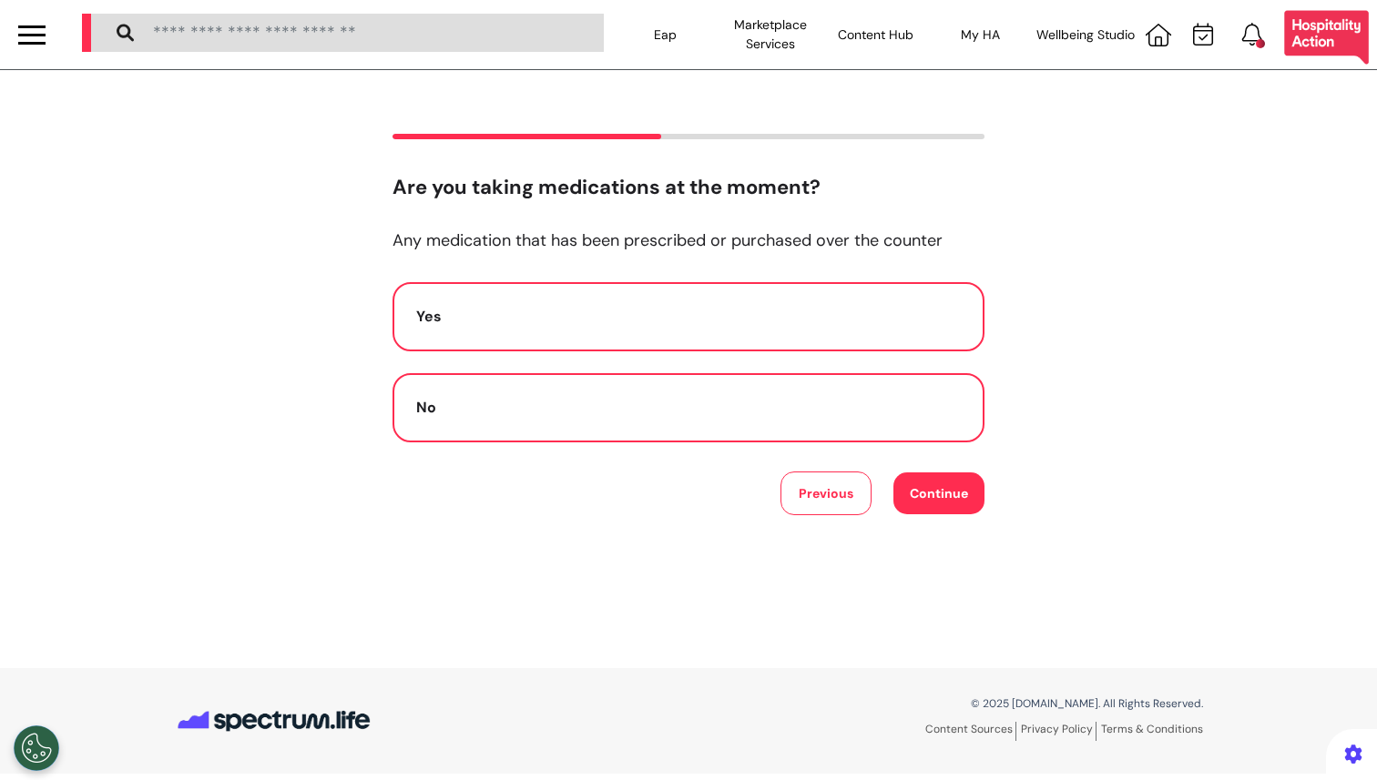
click at [648, 320] on div "Yes" at bounding box center [688, 317] width 545 height 22
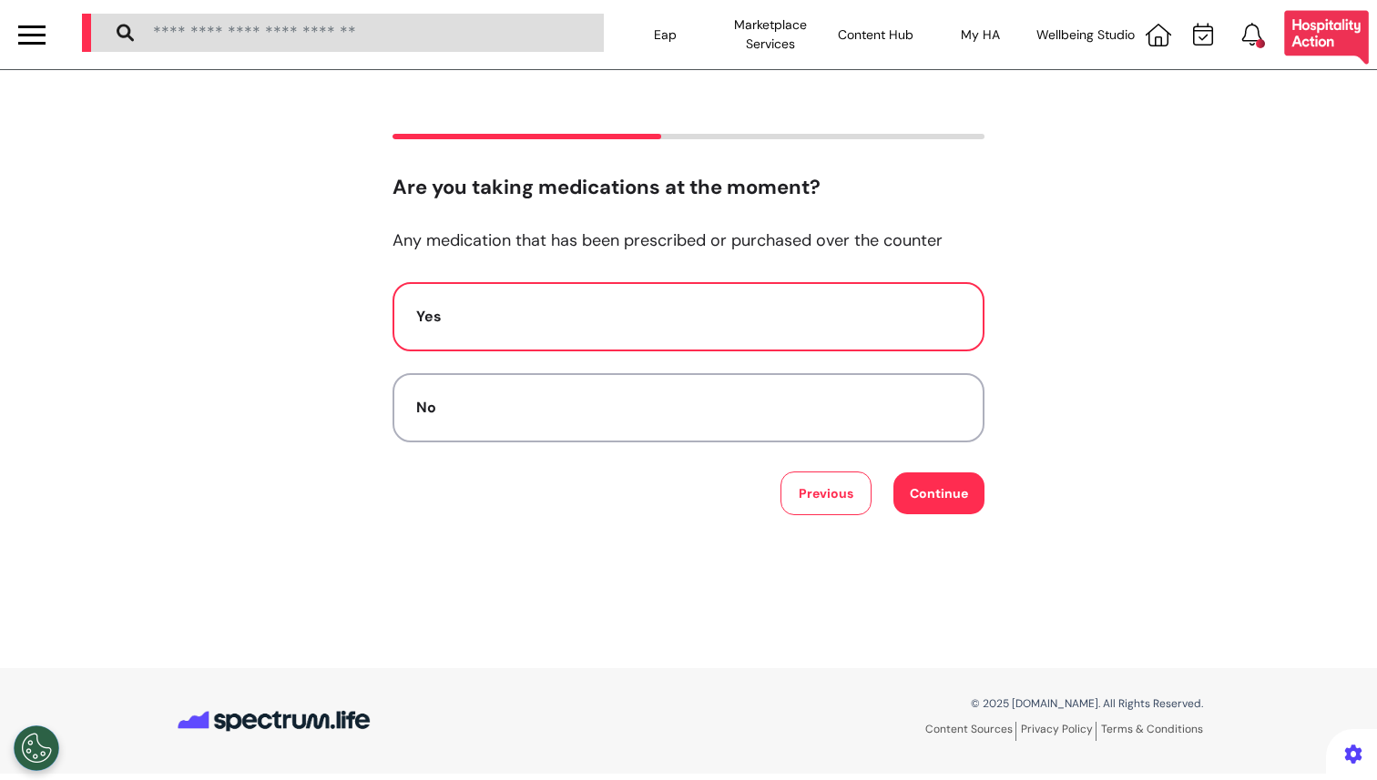
click at [926, 492] on button "Continue" at bounding box center [938, 494] width 91 height 42
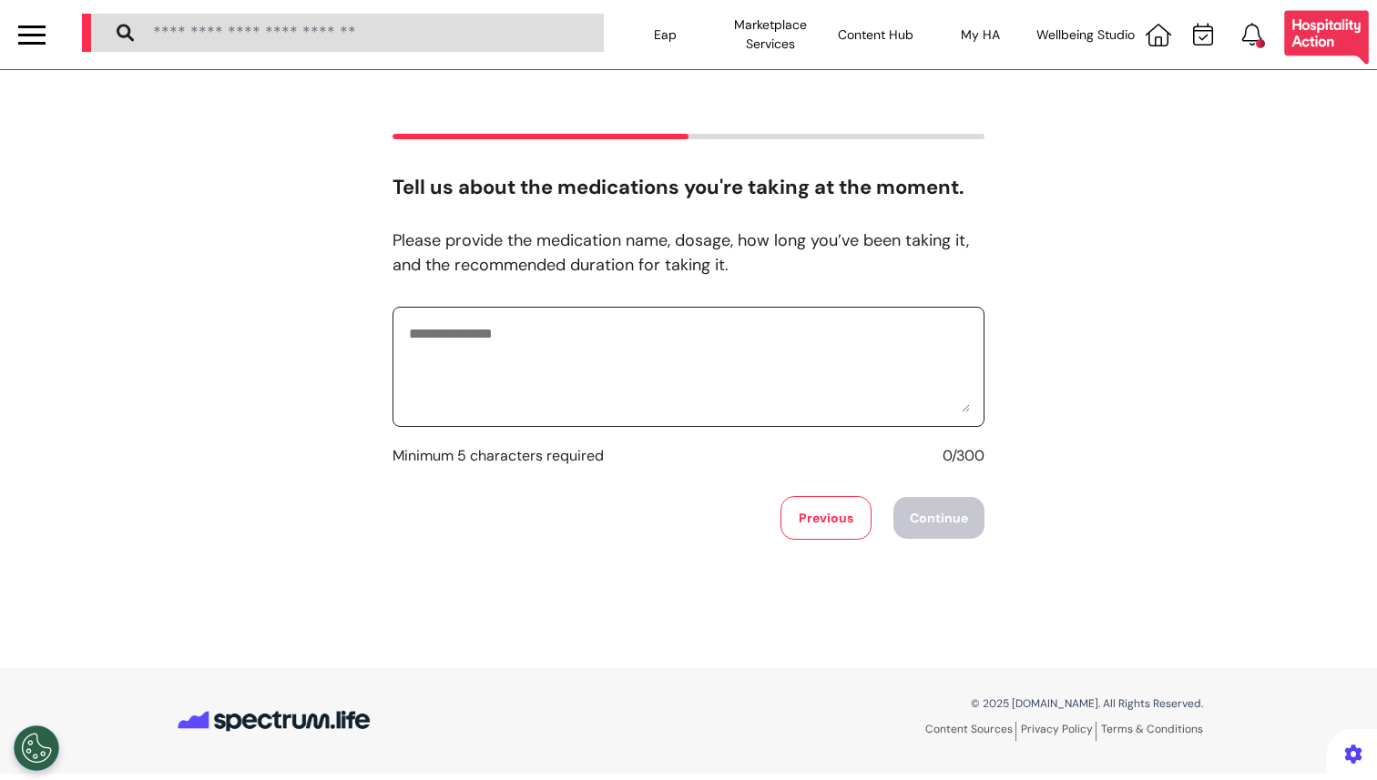
click at [511, 331] on textarea at bounding box center [688, 366] width 563 height 91
type textarea "*******"
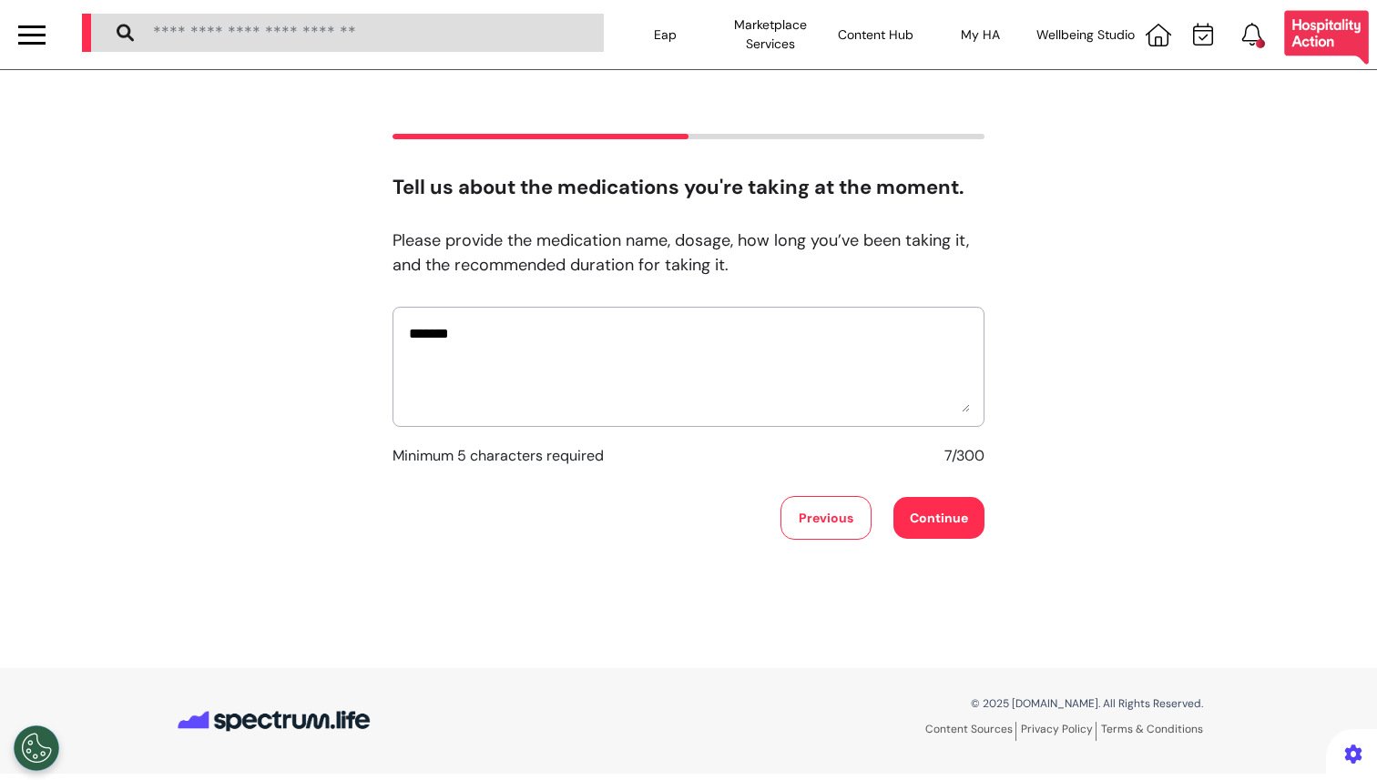
click at [919, 504] on button "Continue" at bounding box center [938, 518] width 91 height 42
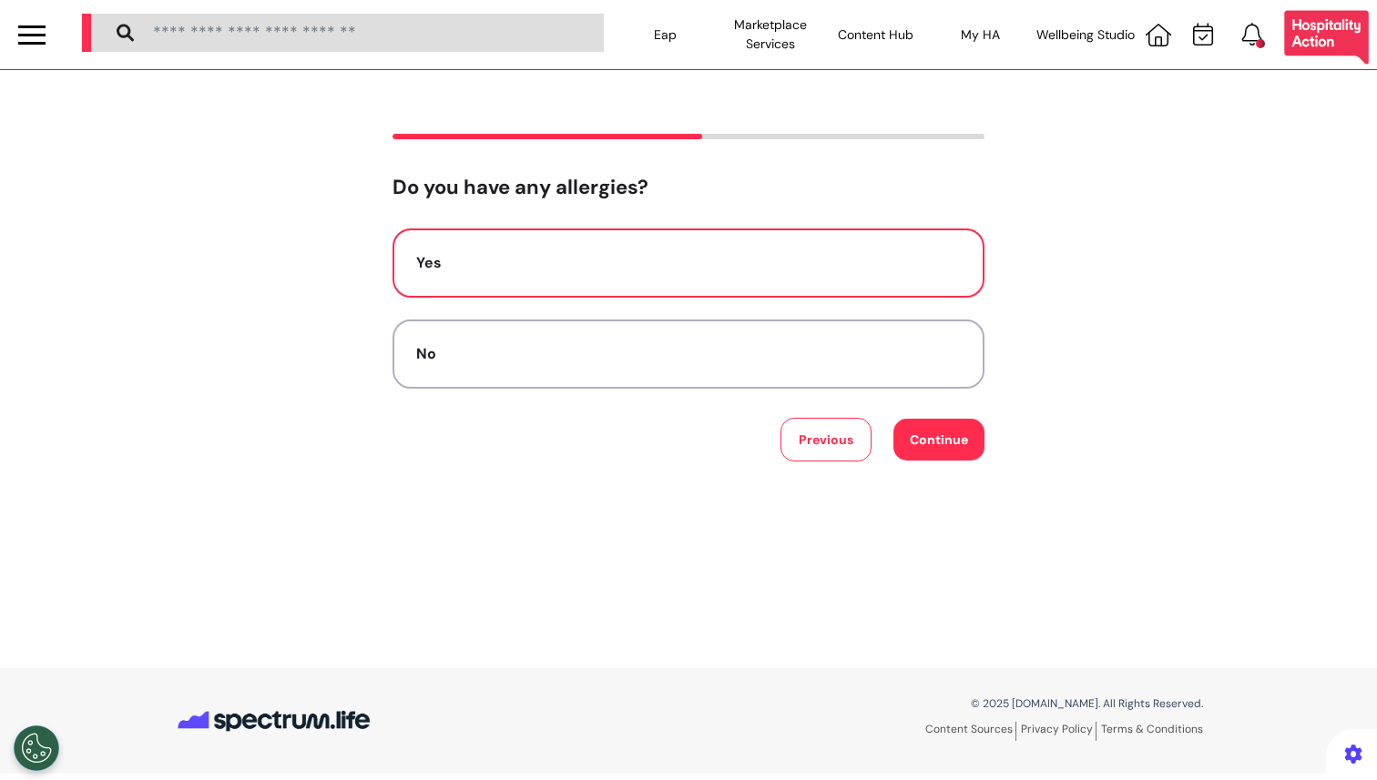
click at [933, 450] on button "Continue" at bounding box center [938, 440] width 91 height 42
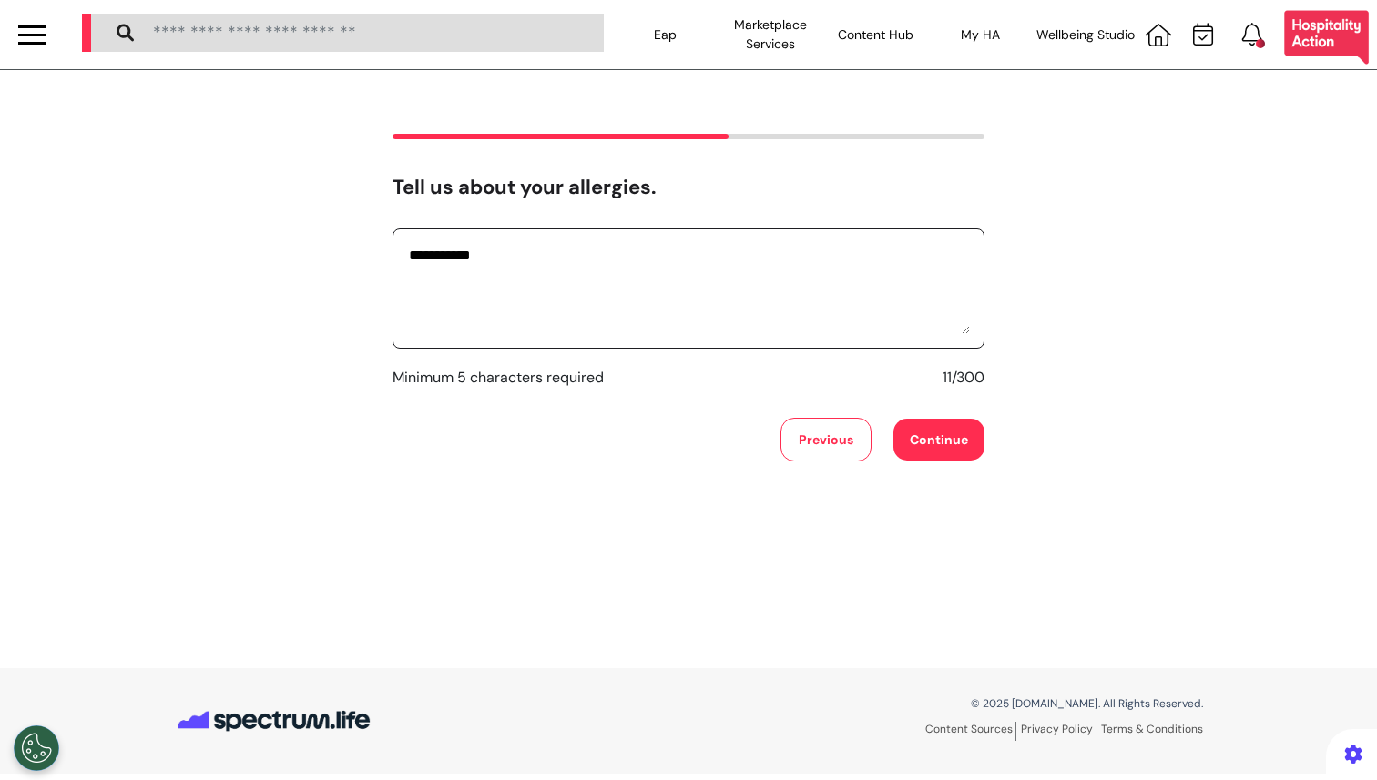
click at [722, 305] on textarea "**********" at bounding box center [688, 288] width 563 height 91
type textarea "**********"
click at [931, 447] on button "Continue" at bounding box center [938, 440] width 91 height 42
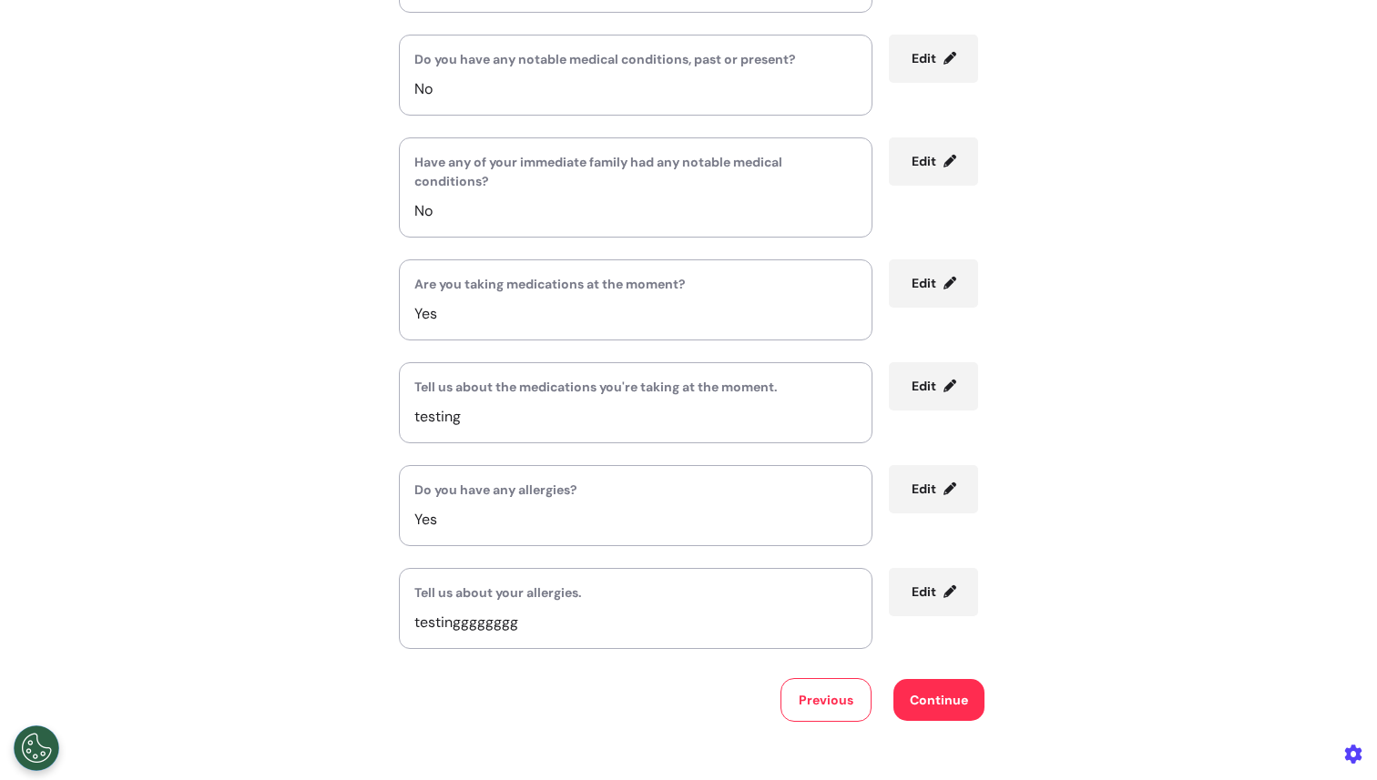
scroll to position [462, 0]
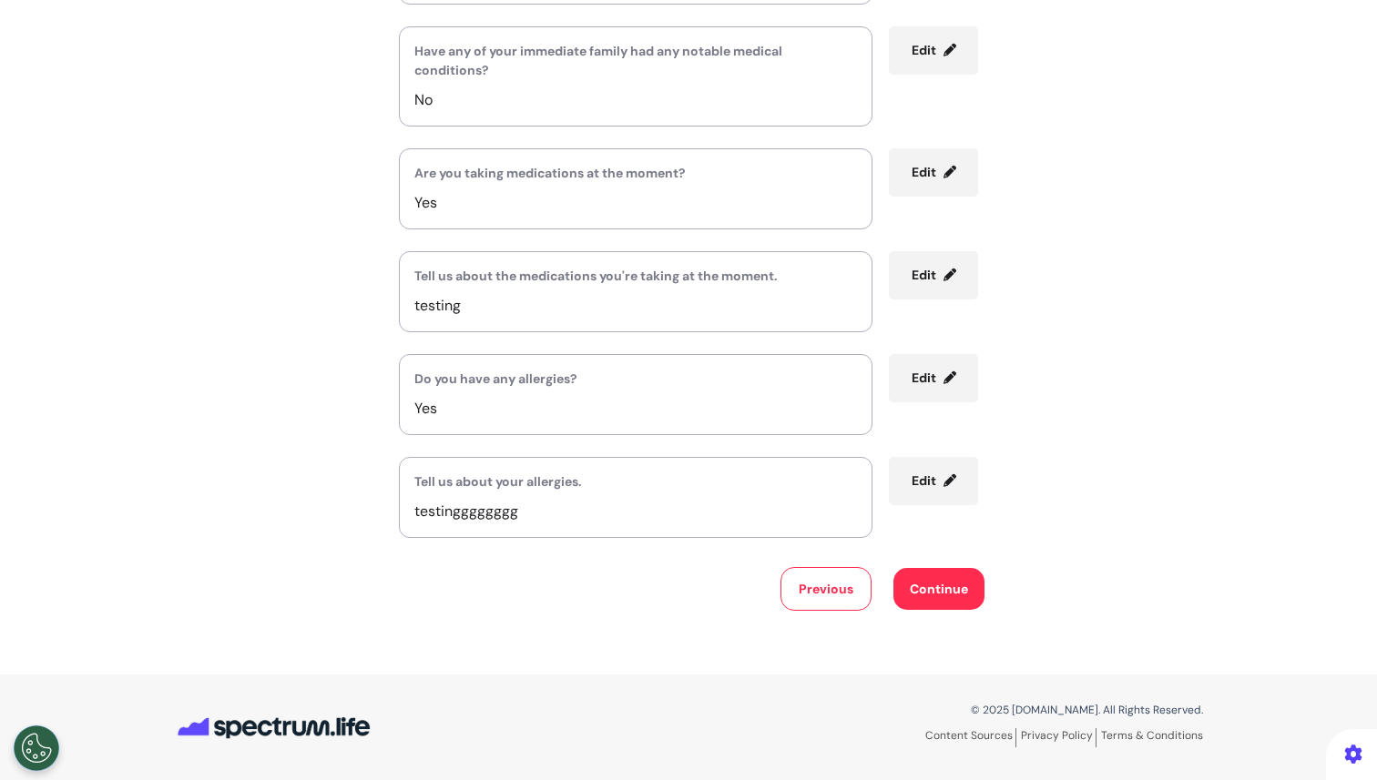
click at [916, 278] on span "Edit" at bounding box center [924, 275] width 25 height 16
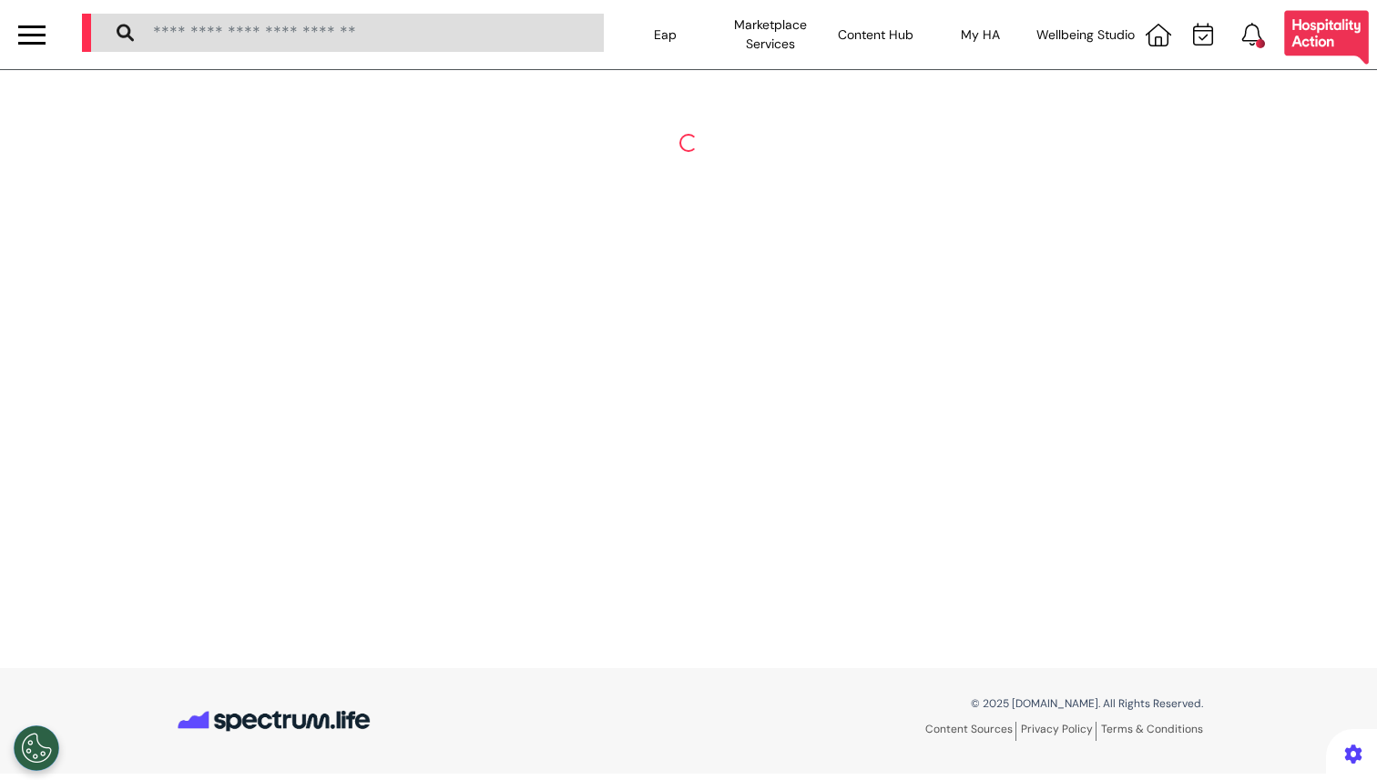
scroll to position [0, 0]
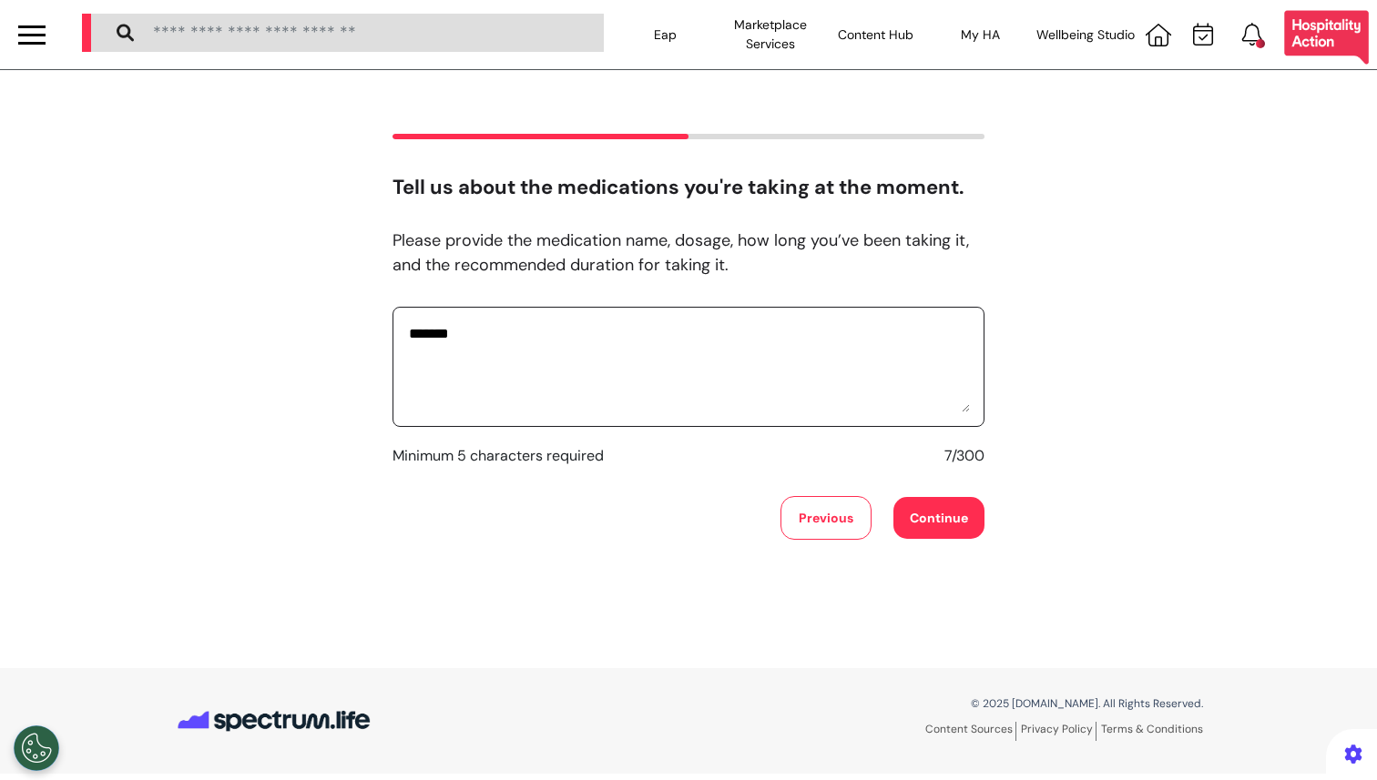
click at [590, 323] on textarea "*******" at bounding box center [688, 366] width 563 height 91
type textarea "**********"
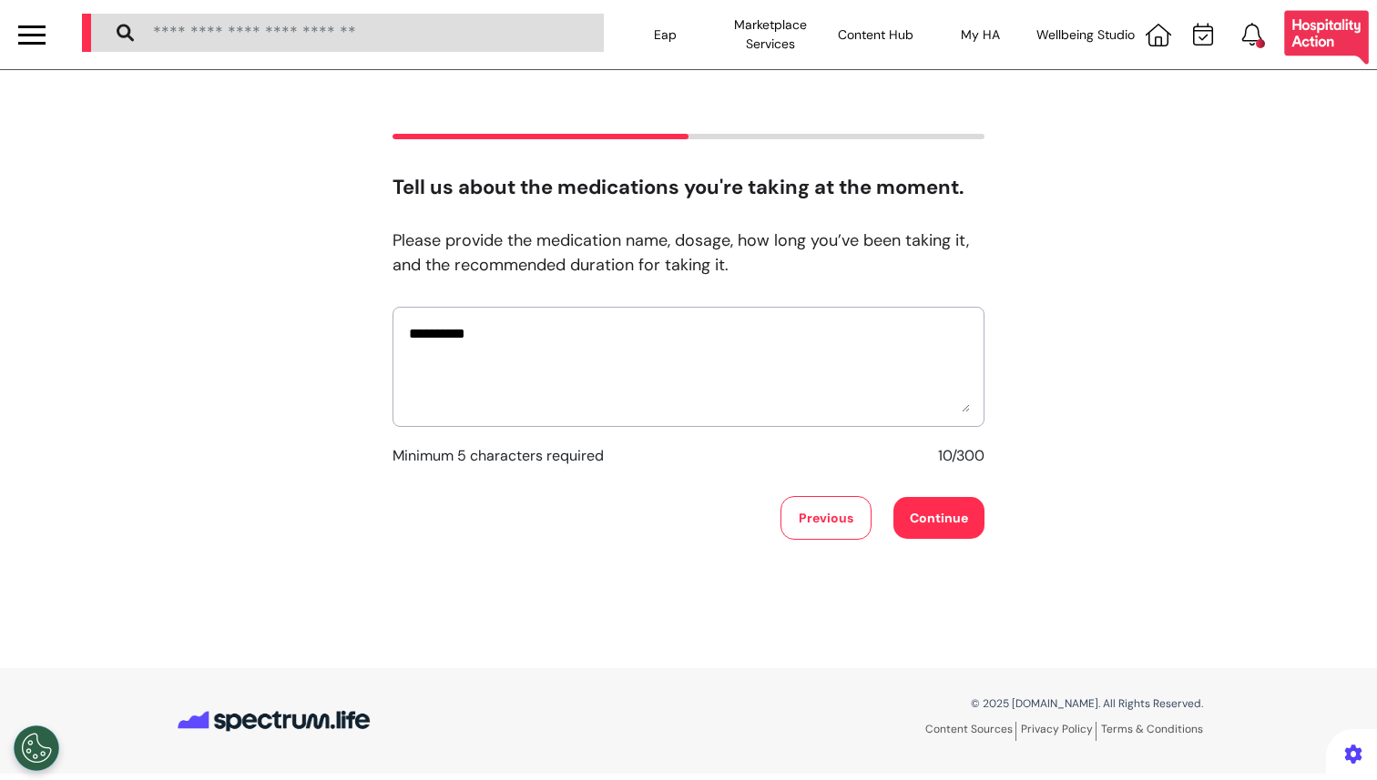
click at [960, 498] on button "Continue" at bounding box center [938, 518] width 91 height 42
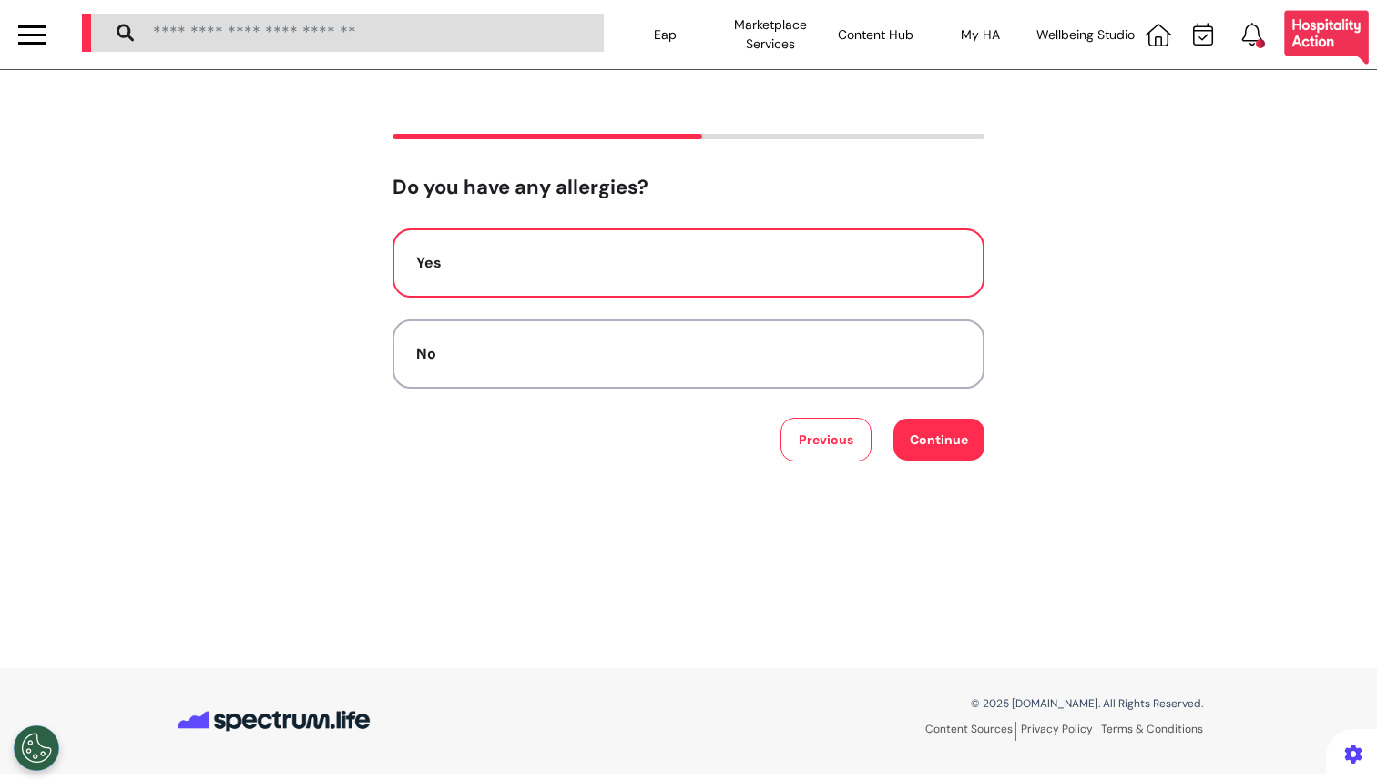
click at [919, 423] on button "Continue" at bounding box center [938, 440] width 91 height 42
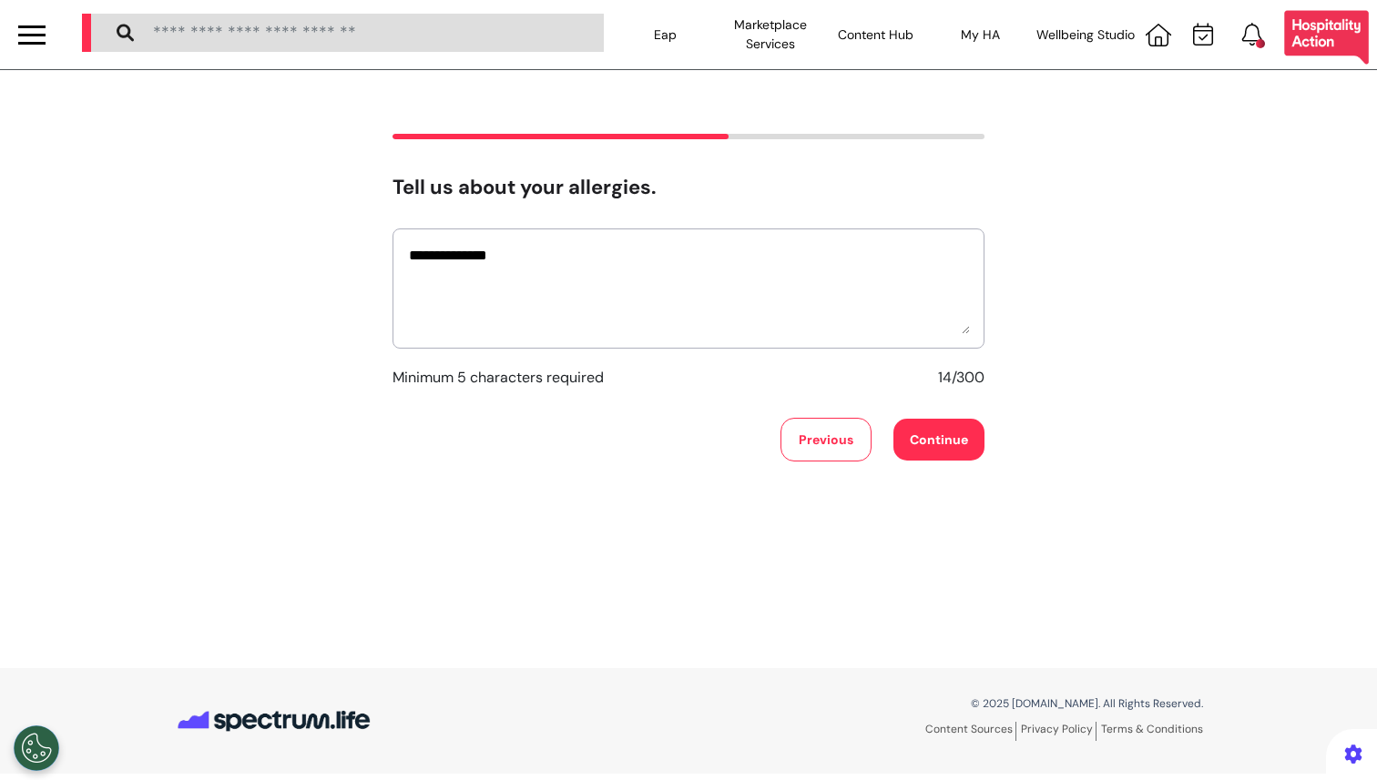
click at [930, 440] on button "Continue" at bounding box center [938, 440] width 91 height 42
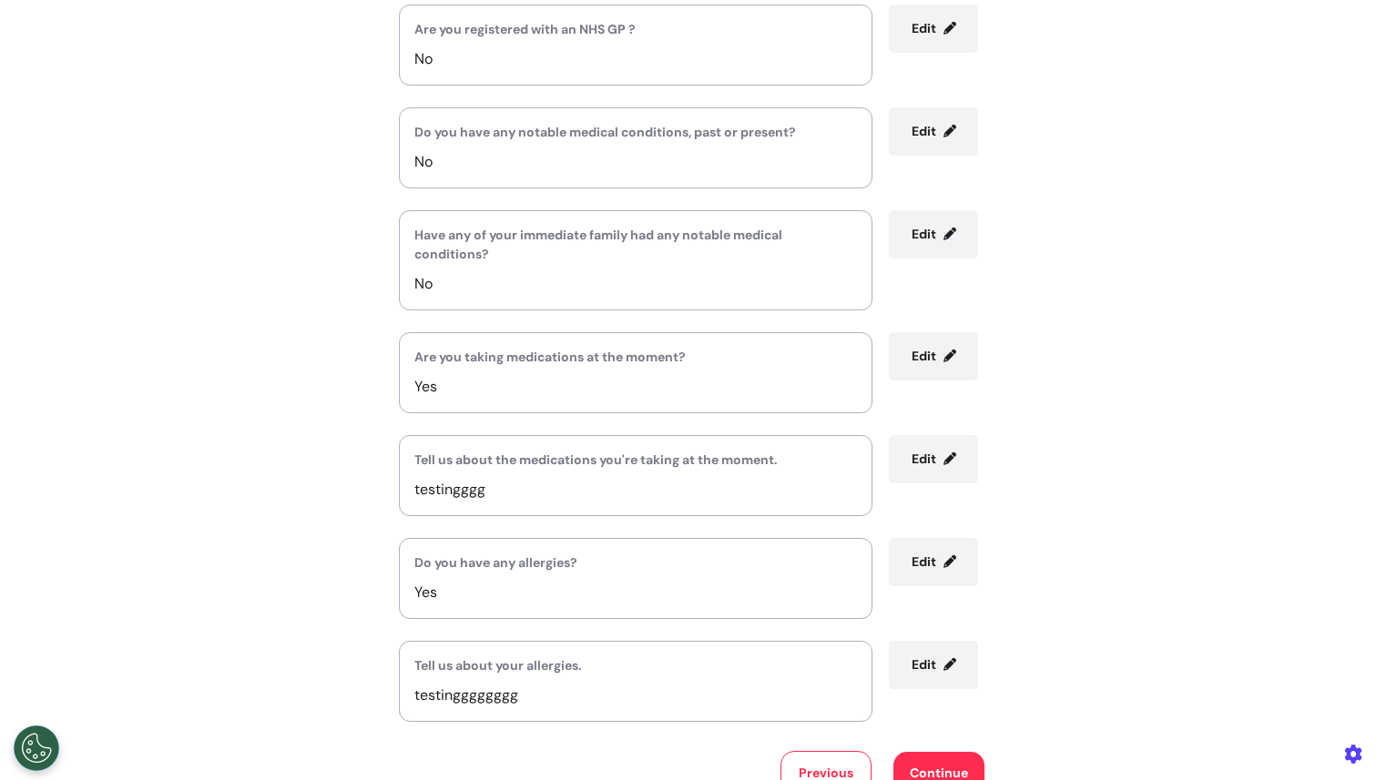
scroll to position [462, 0]
